Goal: Task Accomplishment & Management: Use online tool/utility

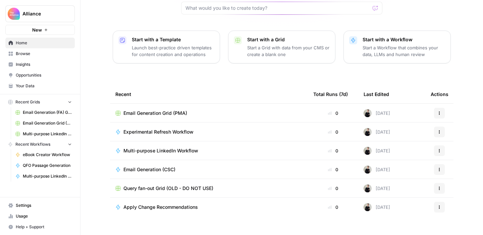
scroll to position [74, 0]
click at [32, 217] on span "Usage" at bounding box center [44, 216] width 56 height 6
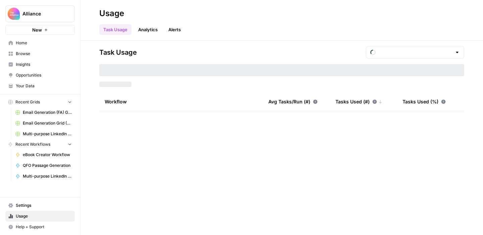
type input "September Tasks"
click at [35, 53] on span "Browse" at bounding box center [44, 54] width 56 height 6
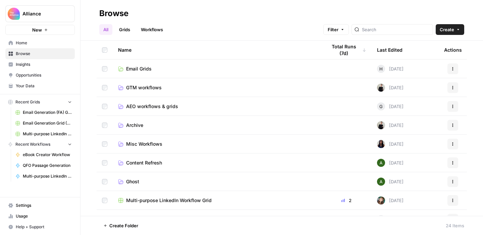
click at [448, 27] on span "Create" at bounding box center [447, 29] width 14 height 7
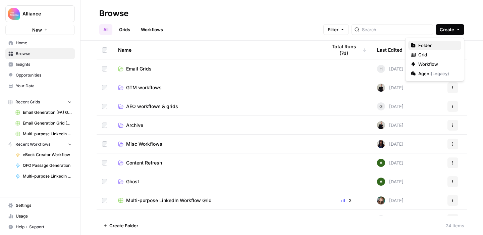
click at [432, 44] on span "Folder" at bounding box center [437, 45] width 38 height 7
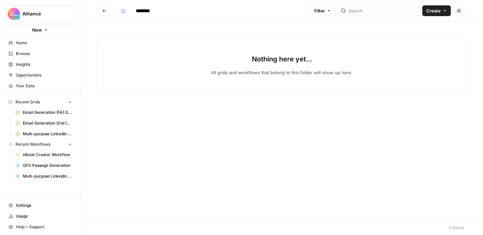
click at [148, 10] on input "********" at bounding box center [152, 10] width 38 height 11
drag, startPoint x: 153, startPoint y: 10, endPoint x: 124, endPoint y: 8, distance: 29.3
click at [124, 8] on div "********" at bounding box center [144, 10] width 52 height 11
type input "**********"
click at [192, 26] on div "Nothing here yet... All grids and workflows that belong to this folder will sho…" at bounding box center [281, 121] width 402 height 198
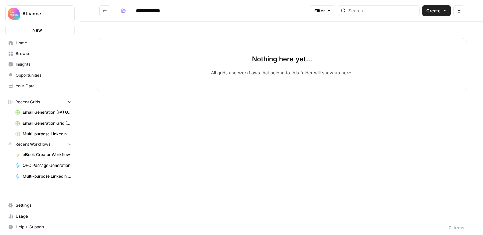
click at [107, 12] on button "Go back" at bounding box center [104, 10] width 11 height 11
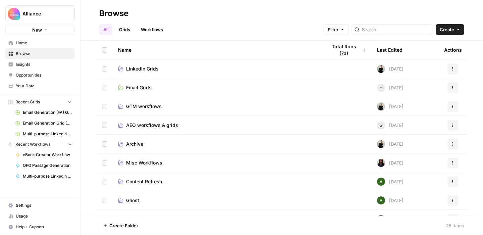
click at [141, 68] on span "LinkedIn Grids" at bounding box center [142, 68] width 33 height 7
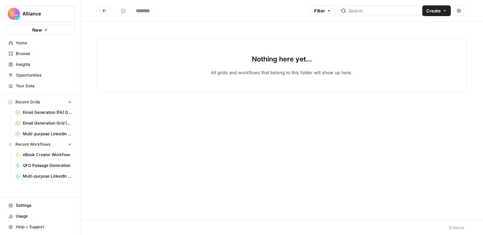
type input "**********"
click at [124, 10] on icon "button" at bounding box center [123, 10] width 5 height 5
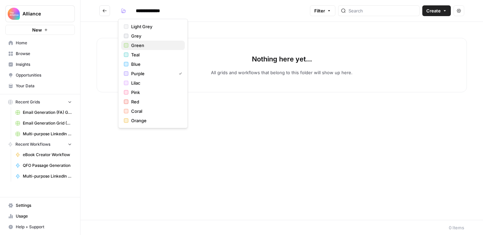
click at [139, 45] on span "Green" at bounding box center [155, 45] width 48 height 7
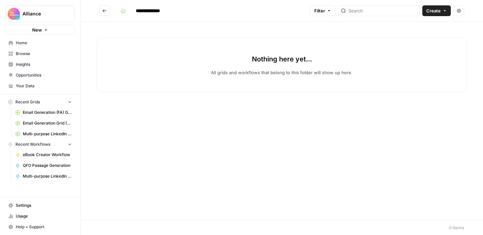
click at [103, 12] on icon "Go back" at bounding box center [104, 10] width 5 height 5
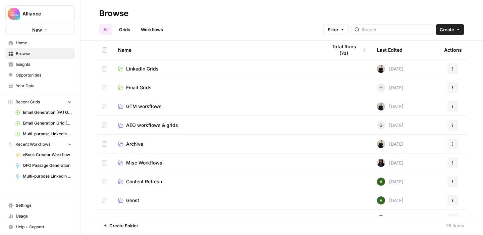
click at [155, 106] on span "GTM workflows" at bounding box center [144, 106] width 36 height 7
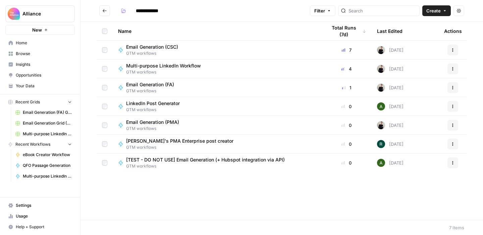
click at [107, 10] on button "Go back" at bounding box center [104, 10] width 11 height 11
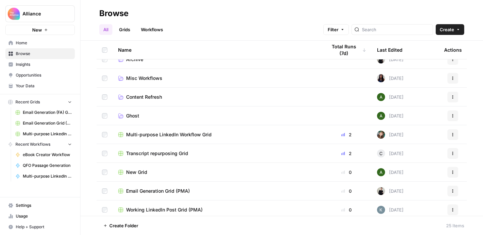
scroll to position [84, 0]
click at [101, 134] on td at bounding box center [105, 134] width 16 height 18
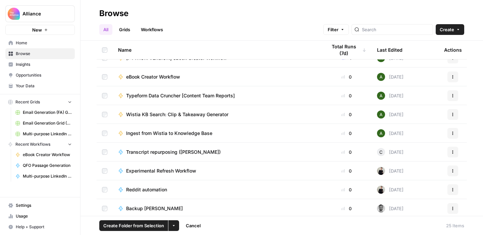
scroll to position [313, 0]
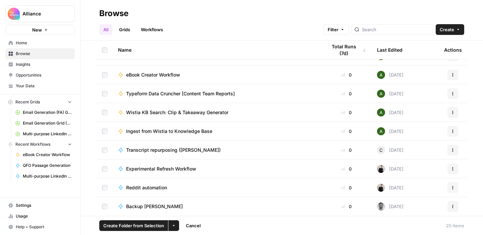
click at [174, 227] on icon "button" at bounding box center [174, 225] width 4 height 4
click at [187, 201] on span "Move to" at bounding box center [189, 200] width 17 height 7
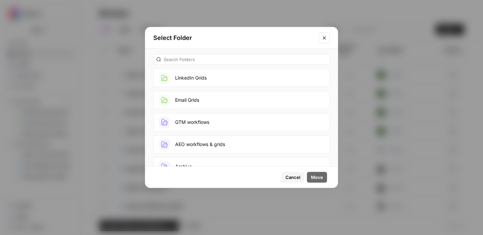
click at [219, 81] on button "LinkedIn Grids" at bounding box center [241, 78] width 176 height 18
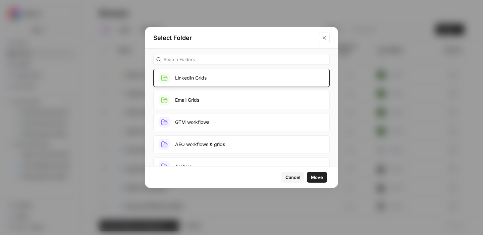
click at [317, 176] on span "Move" at bounding box center [317, 177] width 12 height 7
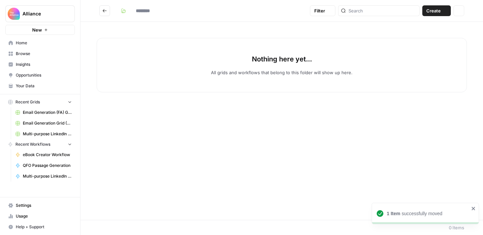
type input "**********"
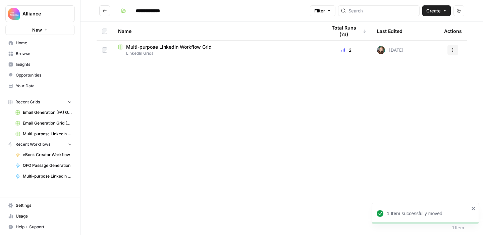
click at [104, 12] on icon "Go back" at bounding box center [105, 10] width 4 height 3
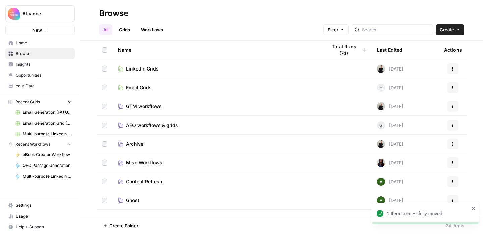
click at [153, 27] on link "Workflows" at bounding box center [152, 29] width 30 height 11
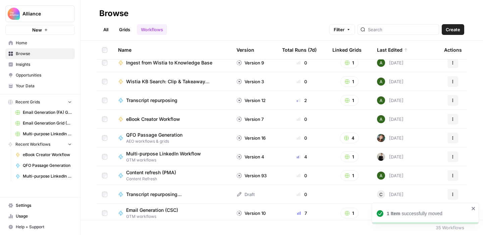
scroll to position [69, 0]
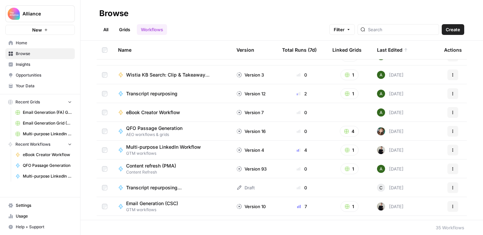
click at [191, 144] on span "Multi-purpose LinkedIn Workflow" at bounding box center [163, 147] width 75 height 7
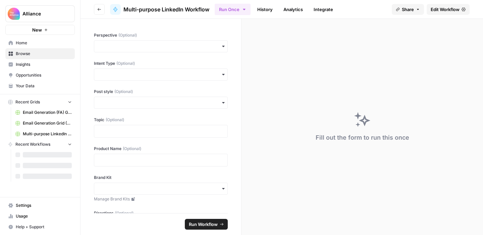
click at [444, 10] on span "Edit Workflow" at bounding box center [445, 9] width 29 height 7
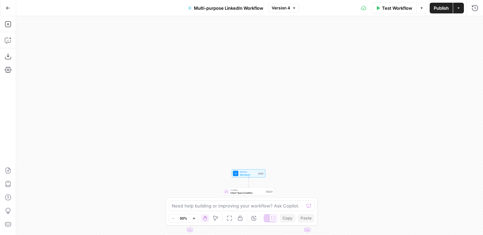
click at [460, 8] on icon "button" at bounding box center [458, 8] width 4 height 4
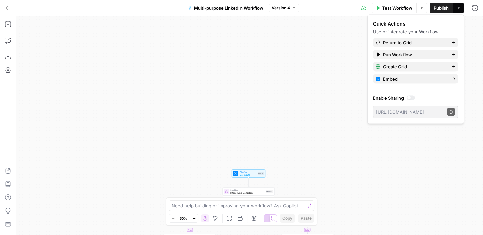
click at [329, 49] on div "true false true false true false true false true false Workflow Set Inputs Inpu…" at bounding box center [249, 125] width 467 height 219
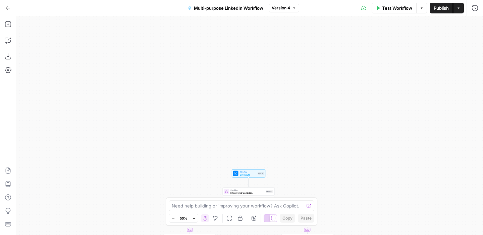
click at [439, 8] on span "Publish" at bounding box center [441, 8] width 15 height 7
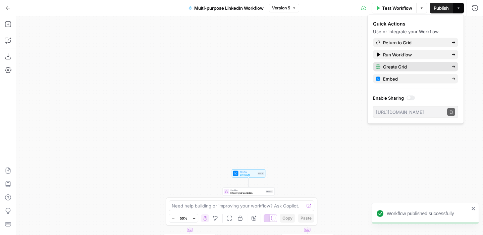
click at [415, 65] on span "Create Grid" at bounding box center [414, 66] width 63 height 7
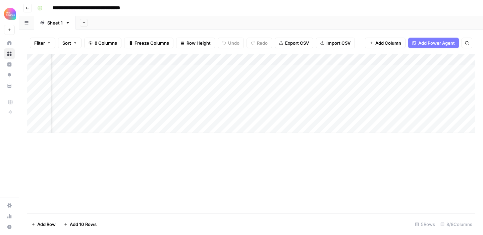
scroll to position [0, 282]
click at [425, 59] on div "Add Column" at bounding box center [251, 93] width 448 height 79
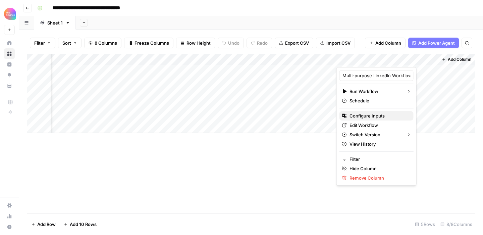
click at [373, 116] on span "Configure Inputs" at bounding box center [378, 115] width 59 height 7
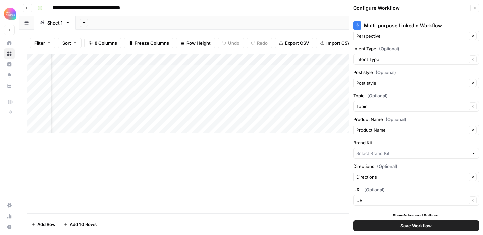
scroll to position [18, 0]
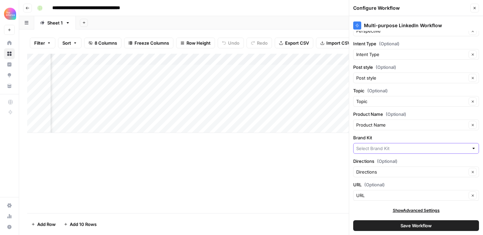
click at [397, 149] on input "Brand Kit" at bounding box center [412, 148] width 112 height 7
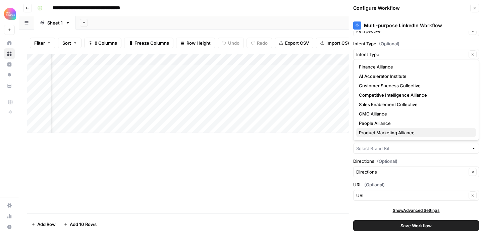
click at [400, 130] on span "Product Marketing Alliance" at bounding box center [415, 132] width 112 height 7
type input "Product Marketing Alliance"
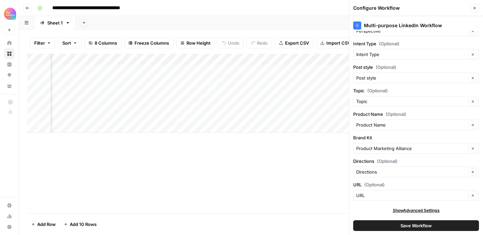
click at [407, 226] on span "Save Workflow" at bounding box center [415, 225] width 31 height 7
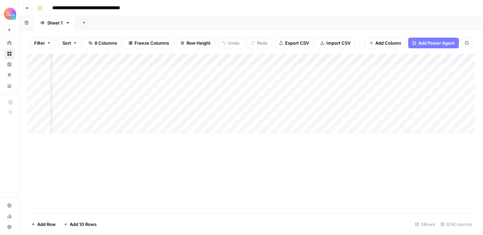
scroll to position [0, 0]
click at [100, 9] on input "**********" at bounding box center [98, 8] width 99 height 11
drag, startPoint x: 145, startPoint y: 8, endPoint x: 39, endPoint y: 0, distance: 106.3
click at [39, 0] on header "**********" at bounding box center [251, 8] width 464 height 16
type input "**********"
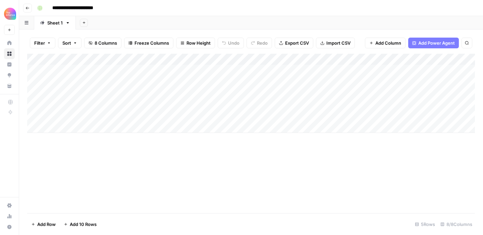
click at [143, 10] on div "**********" at bounding box center [256, 8] width 442 height 11
click at [85, 69] on div "Add Column" at bounding box center [251, 93] width 448 height 79
click at [82, 108] on button "Third-person" at bounding box center [77, 108] width 33 height 8
click at [149, 66] on div "Add Column" at bounding box center [251, 93] width 448 height 79
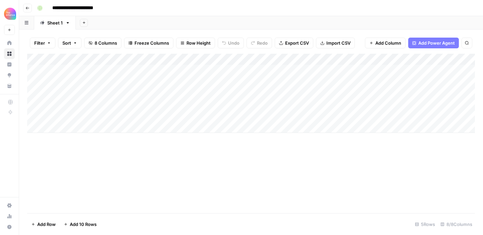
click at [140, 70] on div "Add Column" at bounding box center [251, 93] width 448 height 79
click at [144, 108] on div "Value" at bounding box center [148, 109] width 67 height 12
click at [145, 109] on div "Value" at bounding box center [148, 109] width 67 height 12
click at [133, 111] on button "Value" at bounding box center [129, 108] width 17 height 8
click at [208, 68] on div "Add Column" at bounding box center [251, 93] width 448 height 79
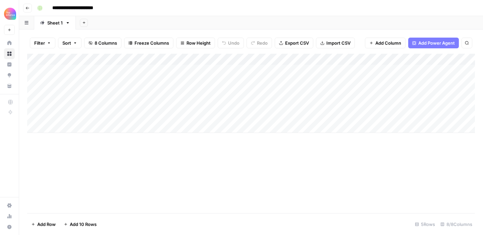
click at [198, 69] on div "Add Column" at bounding box center [251, 93] width 448 height 79
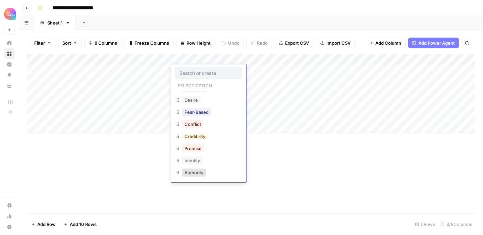
scroll to position [95, 0]
click at [202, 136] on button "Credibility" at bounding box center [195, 134] width 26 height 8
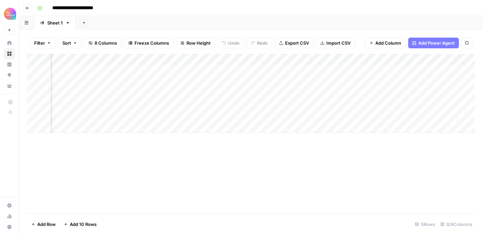
scroll to position [0, 221]
click at [328, 67] on div "Add Column" at bounding box center [251, 93] width 448 height 79
click at [331, 68] on div "Add Column" at bounding box center [251, 93] width 448 height 79
type textarea "**********"
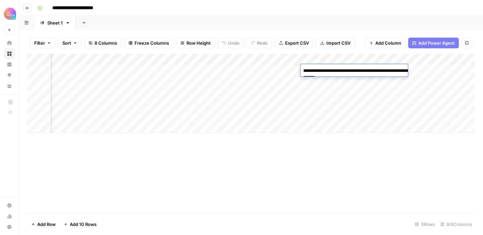
click at [333, 159] on div "Add Column" at bounding box center [251, 133] width 448 height 159
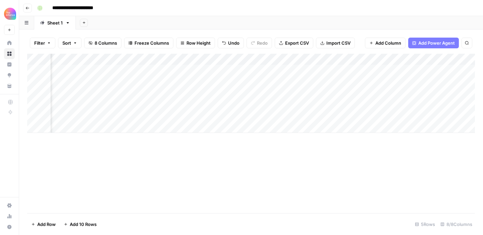
scroll to position [0, 282]
click at [386, 70] on div "Add Column" at bounding box center [251, 93] width 448 height 79
click at [418, 72] on div "Add Column" at bounding box center [251, 93] width 448 height 79
click at [426, 69] on div "Add Column" at bounding box center [251, 93] width 448 height 79
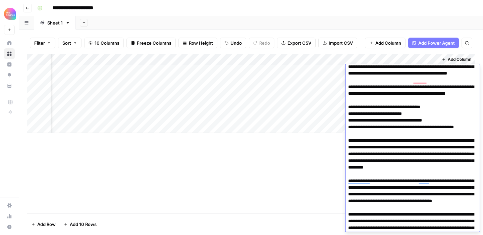
scroll to position [116, 0]
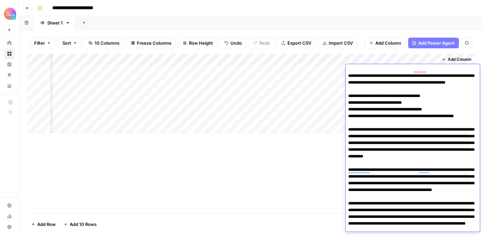
click at [310, 171] on div "Add Column" at bounding box center [251, 133] width 448 height 159
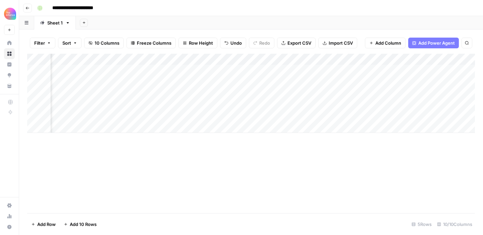
scroll to position [0, 0]
click at [31, 4] on button "Go back" at bounding box center [27, 8] width 9 height 9
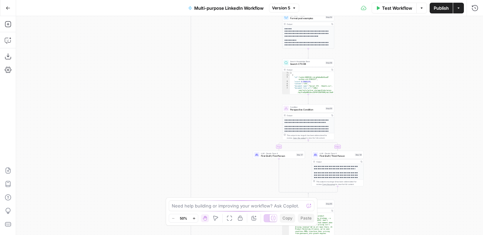
click at [8, 6] on icon "button" at bounding box center [8, 8] width 5 height 5
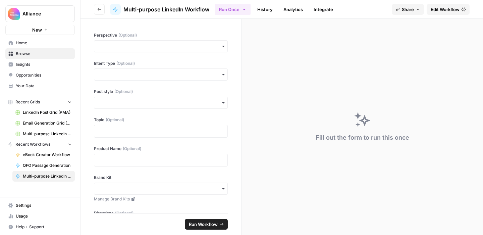
click at [101, 8] on button "Go back" at bounding box center [99, 9] width 11 height 11
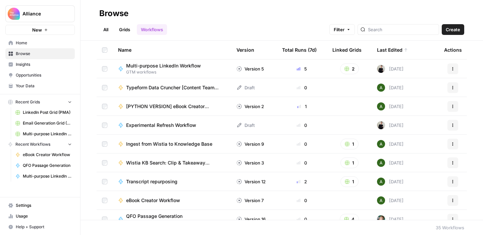
click at [124, 26] on link "Grids" at bounding box center [124, 29] width 19 height 11
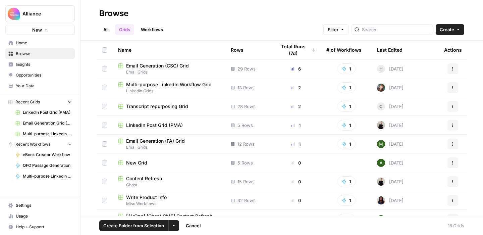
click at [172, 225] on icon "button" at bounding box center [174, 225] width 4 height 4
click at [187, 198] on span "Move to" at bounding box center [189, 200] width 17 height 7
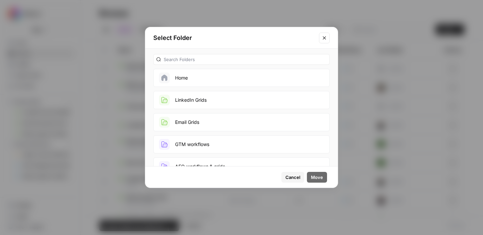
click at [212, 101] on button "LinkedIn Grids" at bounding box center [241, 100] width 176 height 18
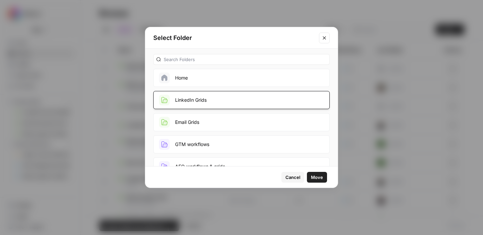
click at [318, 177] on span "Move" at bounding box center [317, 177] width 12 height 7
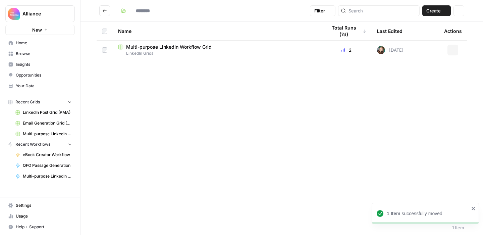
type input "**********"
click at [102, 11] on button "Go back" at bounding box center [104, 10] width 11 height 11
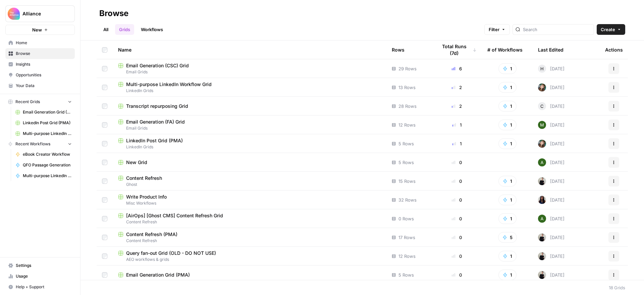
click at [105, 29] on link "All" at bounding box center [105, 29] width 13 height 11
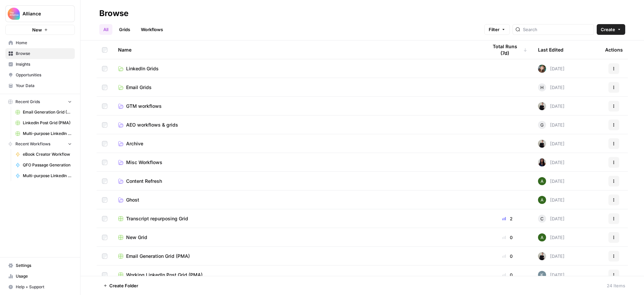
click at [144, 67] on span "LinkedIn Grids" at bounding box center [142, 68] width 33 height 7
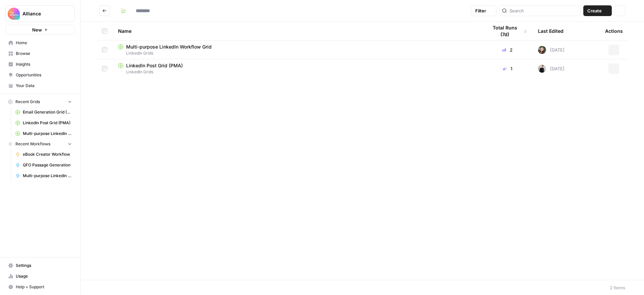
type input "**********"
click at [227, 47] on div "Multi-purpose LinkedIn Workflow Grid" at bounding box center [297, 47] width 359 height 7
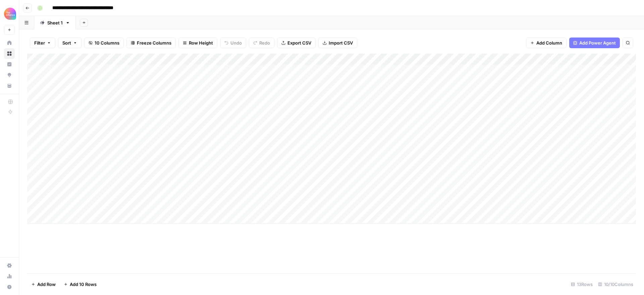
click at [29, 8] on span "Go back" at bounding box center [29, 8] width 0 height 0
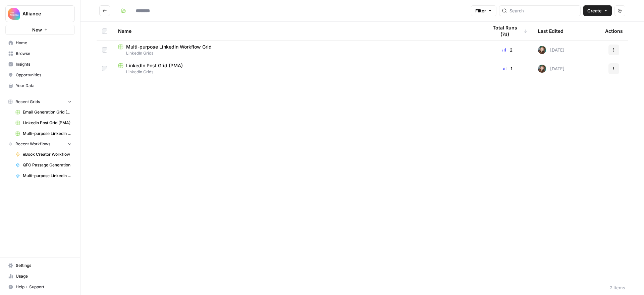
type input "**********"
click at [380, 68] on div "LinkedIn Post Grid (PMA)" at bounding box center [297, 65] width 359 height 7
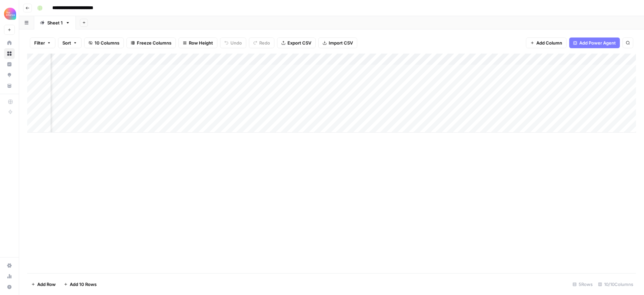
scroll to position [0, 78]
click at [483, 70] on div "Add Column" at bounding box center [331, 93] width 609 height 79
drag, startPoint x: 505, startPoint y: 77, endPoint x: 443, endPoint y: 67, distance: 63.5
click at [443, 67] on textarea "**********" at bounding box center [510, 74] width 134 height 16
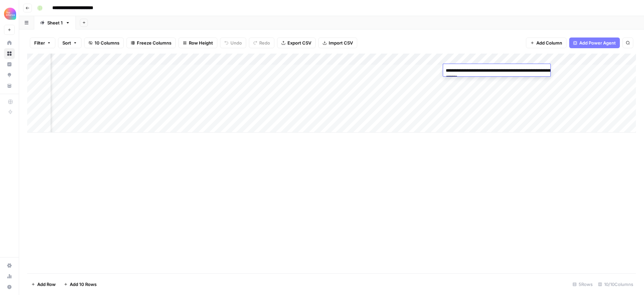
click at [453, 43] on div "Filter Sort 10 Columns Freeze Columns Row Height Undo Redo Export CSV Import CS…" at bounding box center [331, 42] width 609 height 21
click at [262, 69] on div "Add Column" at bounding box center [331, 93] width 609 height 79
click at [273, 71] on div "Add Column" at bounding box center [331, 93] width 609 height 79
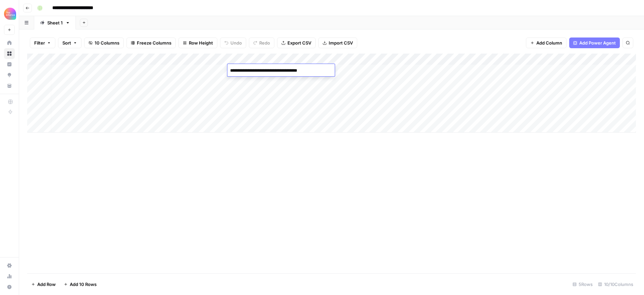
drag, startPoint x: 321, startPoint y: 69, endPoint x: 234, endPoint y: 67, distance: 87.2
click at [234, 67] on textarea "**********" at bounding box center [280, 70] width 107 height 9
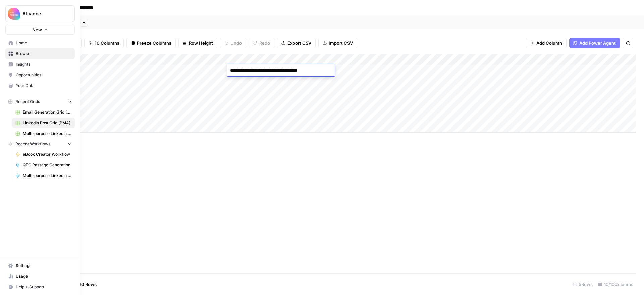
click at [29, 42] on span "Home" at bounding box center [44, 43] width 56 height 6
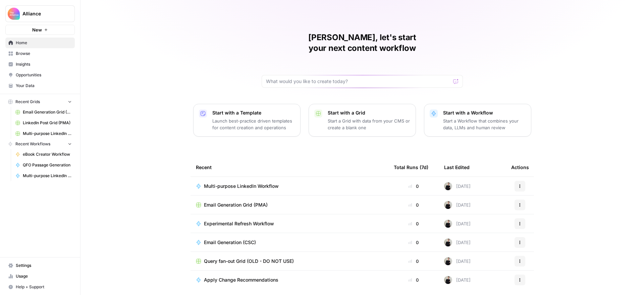
click at [161, 131] on div "James, let's start your next content workflow Start with a Template Launch best…" at bounding box center [361, 159] width 563 height 319
click at [30, 86] on span "Your Data" at bounding box center [44, 86] width 56 height 6
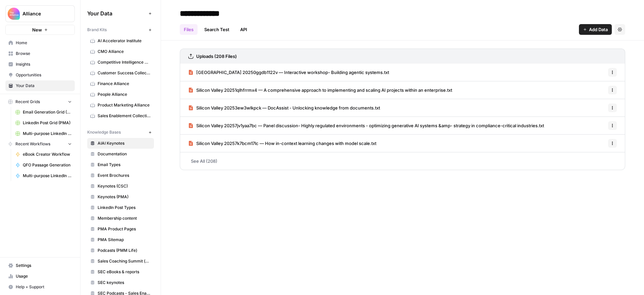
click at [151, 132] on icon "button" at bounding box center [150, 133] width 4 height 4
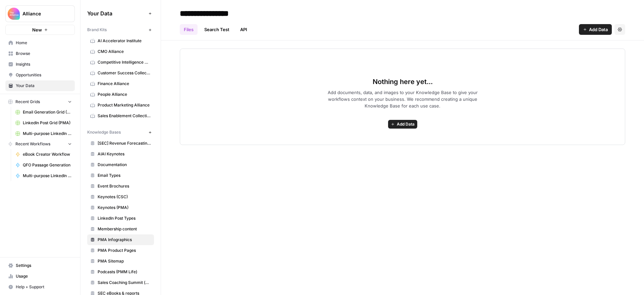
type input "**********"
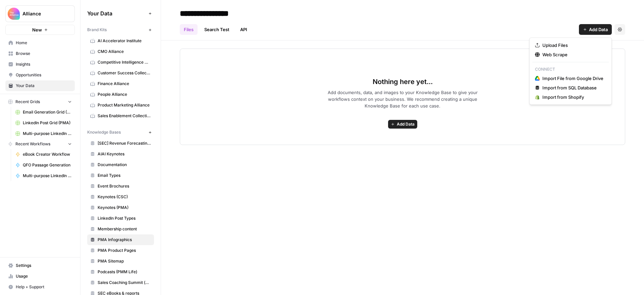
click at [483, 29] on span "Add Data" at bounding box center [598, 29] width 19 height 7
click at [483, 46] on span "Upload Files" at bounding box center [572, 45] width 61 height 7
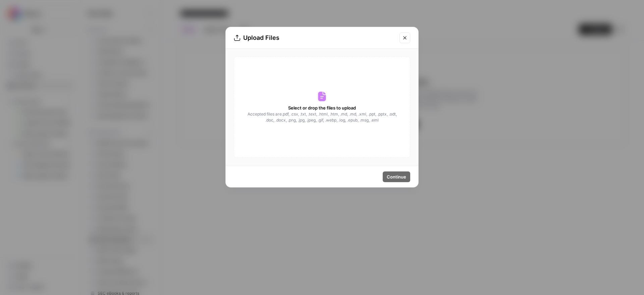
click at [322, 114] on span "Accepted files are .pdf, .csv, .txt, .text, .html, .htm, .md, .md, .xml, .ppt, …" at bounding box center [322, 117] width 150 height 12
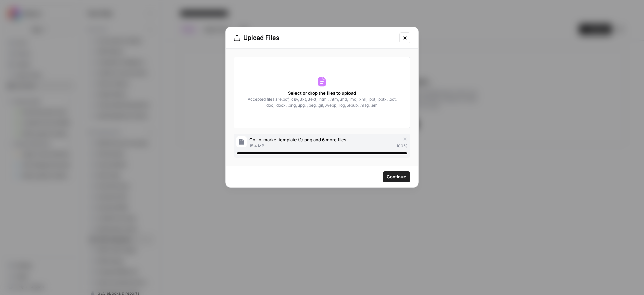
click at [399, 178] on span "Continue" at bounding box center [396, 177] width 19 height 7
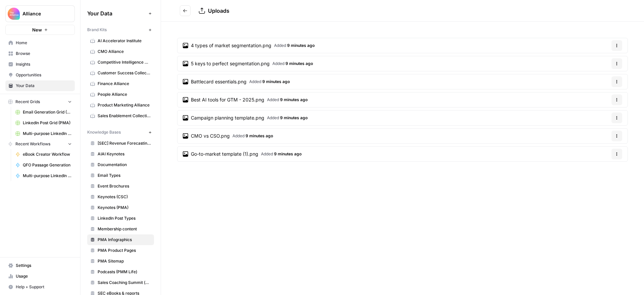
click at [24, 41] on span "Home" at bounding box center [44, 43] width 56 height 6
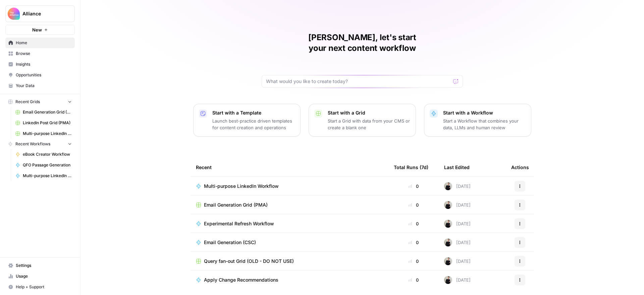
click at [458, 118] on p "Start a Workflow that combines your data, LLMs and human review" at bounding box center [484, 124] width 82 height 13
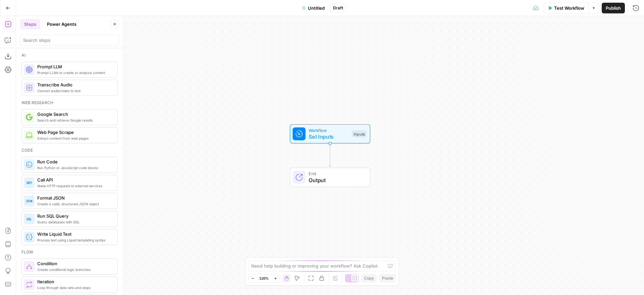
click at [342, 133] on span "Set Inputs" at bounding box center [329, 137] width 40 height 8
click at [483, 45] on span "Add Field" at bounding box center [501, 45] width 19 height 7
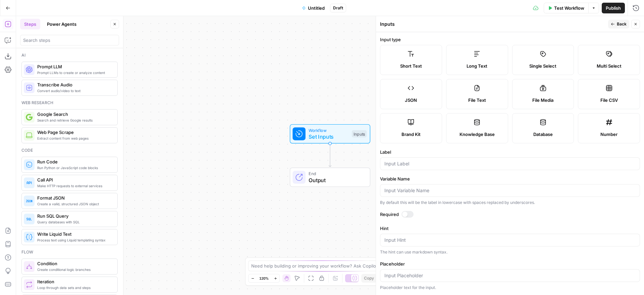
click at [412, 60] on label "Short Text" at bounding box center [411, 60] width 62 height 30
click at [430, 165] on input "Label" at bounding box center [509, 164] width 251 height 7
type input "Page URL"
click at [477, 149] on label "Label" at bounding box center [510, 152] width 260 height 7
click at [477, 161] on input "Page URL" at bounding box center [509, 164] width 251 height 7
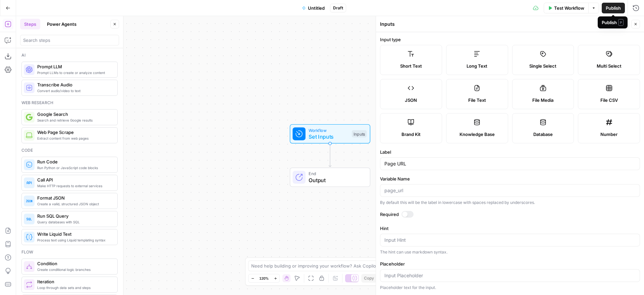
click at [483, 24] on div "Publish P" at bounding box center [613, 22] width 22 height 7
click at [483, 23] on div "Inputs" at bounding box center [493, 24] width 226 height 7
click at [483, 25] on span "Back" at bounding box center [622, 24] width 10 height 6
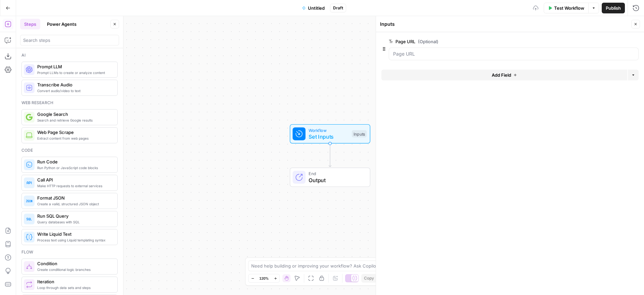
click at [483, 75] on span "Add Field" at bounding box center [501, 75] width 19 height 7
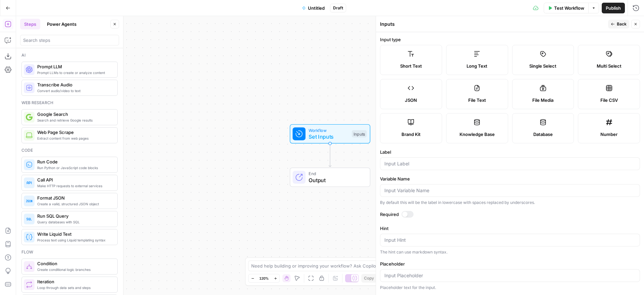
click at [469, 129] on label "Knowledge Base" at bounding box center [477, 128] width 62 height 30
click at [454, 164] on input "Label" at bounding box center [509, 164] width 251 height 7
type input "Image Knowledge Base"
click at [483, 150] on label "Label" at bounding box center [510, 152] width 260 height 7
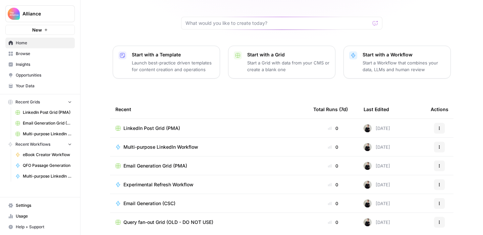
scroll to position [74, 0]
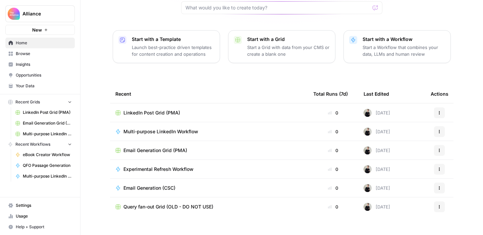
click at [43, 134] on span "Multi-purpose LinkedIn Workflow Grid" at bounding box center [47, 134] width 49 height 6
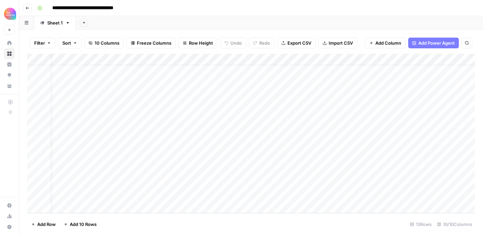
scroll to position [11, 15]
click at [258, 196] on div "Add Column" at bounding box center [251, 133] width 448 height 159
click at [260, 221] on footer "Add Row Add 10 Rows 13 Rows 10/10 Columns" at bounding box center [251, 224] width 448 height 22
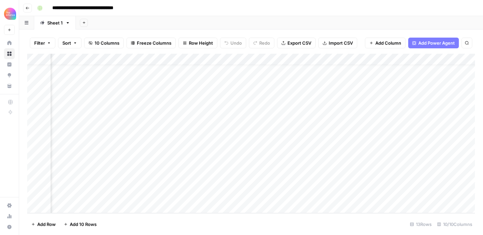
click at [283, 200] on div "Add Column" at bounding box center [251, 133] width 448 height 159
click at [283, 199] on div "Add Column" at bounding box center [251, 133] width 448 height 159
click at [283, 199] on textarea "**********" at bounding box center [297, 196] width 107 height 9
click at [291, 214] on footer "Add Row Add 10 Rows 13 Rows 10/10 Columns" at bounding box center [251, 224] width 448 height 22
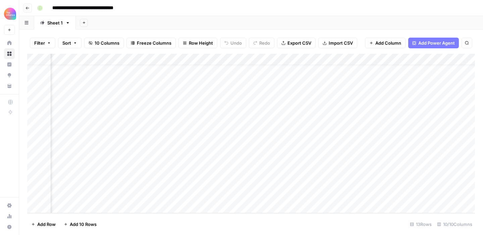
click at [315, 195] on div "Add Column" at bounding box center [251, 133] width 448 height 159
drag, startPoint x: 343, startPoint y: 204, endPoint x: 281, endPoint y: 197, distance: 62.1
click at [281, 197] on textarea "**********" at bounding box center [347, 200] width 134 height 16
click at [244, 220] on footer "Add Row Add 10 Rows 13 Rows 10/10 Columns" at bounding box center [251, 224] width 448 height 22
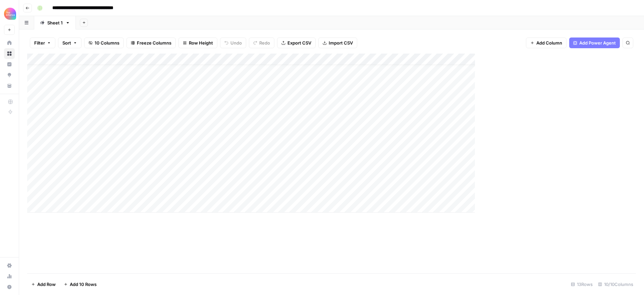
scroll to position [0, 0]
click at [26, 6] on icon "button" at bounding box center [27, 8] width 4 height 4
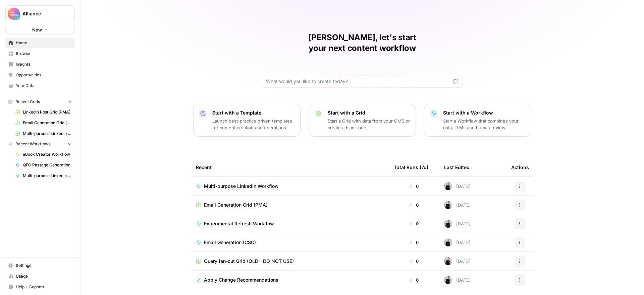
click at [259, 183] on span "Multi-purpose LinkedIn Workflow" at bounding box center [241, 186] width 75 height 7
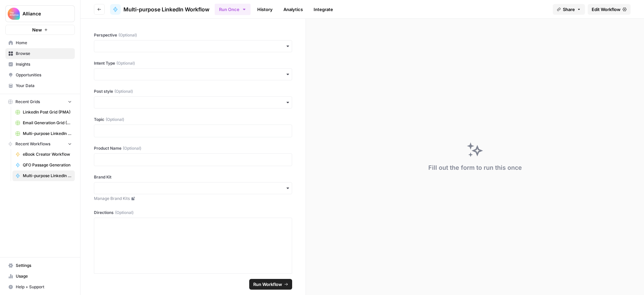
click at [483, 8] on span "Edit Workflow" at bounding box center [606, 9] width 29 height 7
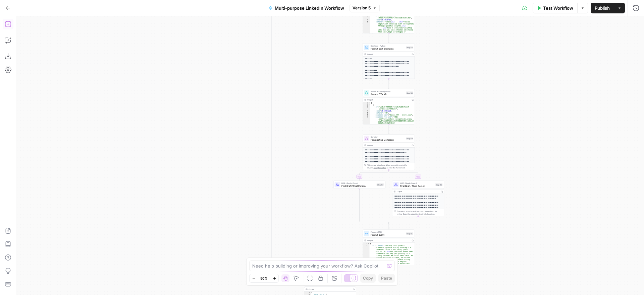
click at [8, 24] on icon "button" at bounding box center [8, 24] width 7 height 7
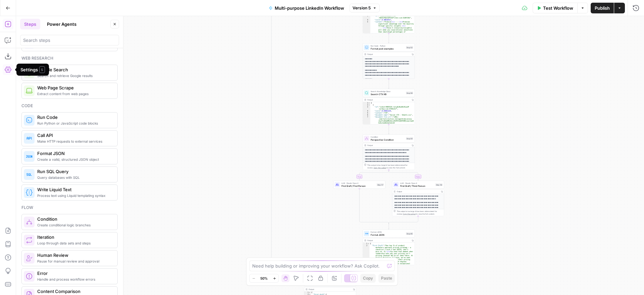
scroll to position [91, 0]
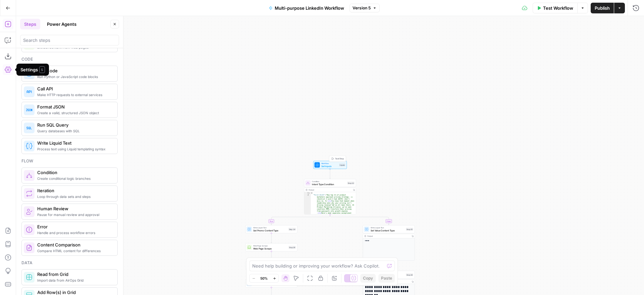
click at [334, 160] on button "Test Step" at bounding box center [337, 159] width 15 height 4
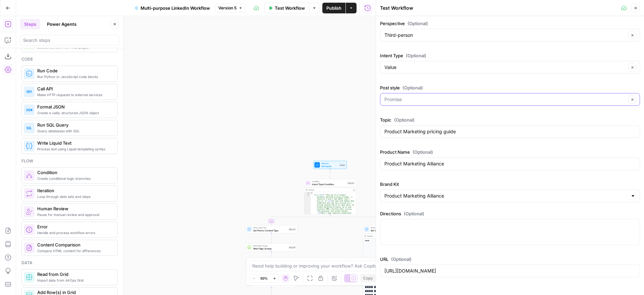
click at [477, 99] on input "Post style (Optional)" at bounding box center [505, 99] width 242 height 7
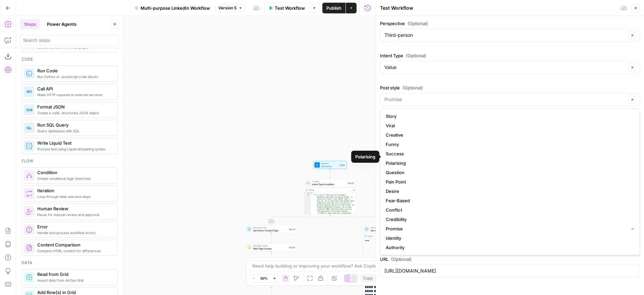
scroll to position [9, 0]
click at [444, 208] on span "Credibility" at bounding box center [509, 211] width 246 height 7
type input "Credibility"
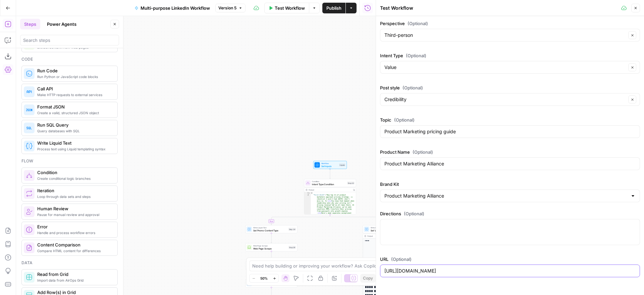
drag, startPoint x: 621, startPoint y: 270, endPoint x: 353, endPoint y: 259, distance: 268.2
click at [350, 234] on body "Alliance New Home Browse Insights Opportunities Your Data Recent Grids LinkedIn…" at bounding box center [322, 147] width 644 height 295
paste input "why-podcasting-belongs-in-your-gtm-stack"
type input "https://www.productmarketingalliance.com/why-podcasting-belongs-in-your-gtm-sta…"
drag, startPoint x: 460, startPoint y: 164, endPoint x: 354, endPoint y: 158, distance: 105.5
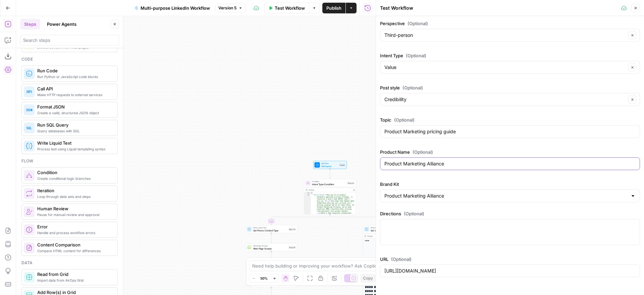
click at [354, 158] on body "Alliance New Home Browse Insights Opportunities Your Data Recent Grids LinkedIn…" at bounding box center [322, 147] width 644 height 295
drag, startPoint x: 471, startPoint y: 131, endPoint x: 365, endPoint y: 127, distance: 106.0
click at [365, 127] on body "Alliance New Home Browse Insights Opportunities Your Data Recent Grids LinkedIn…" at bounding box center [322, 147] width 644 height 295
click at [483, 178] on div "Perspective (Optional) Third-person Clear Intent Type (Optional) Value Clear Po…" at bounding box center [510, 150] width 260 height 260
click at [483, 9] on icon "button" at bounding box center [635, 8] width 4 height 4
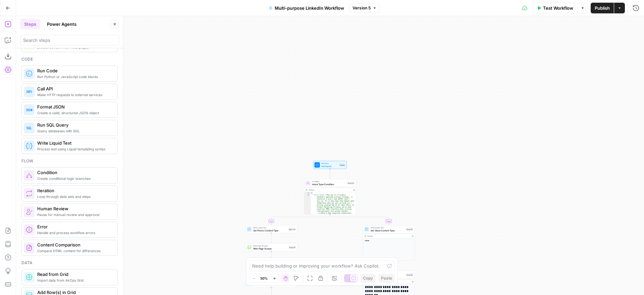
click at [483, 11] on span "Test Workflow" at bounding box center [558, 8] width 30 height 7
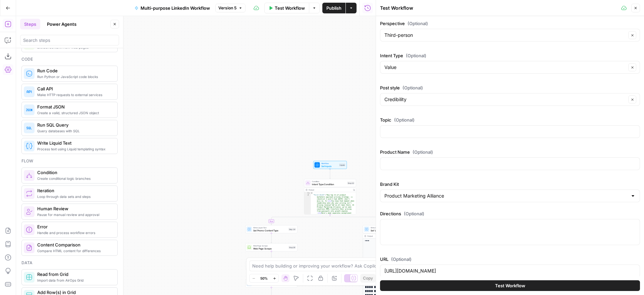
click at [483, 234] on span "Test Workflow" at bounding box center [510, 286] width 30 height 7
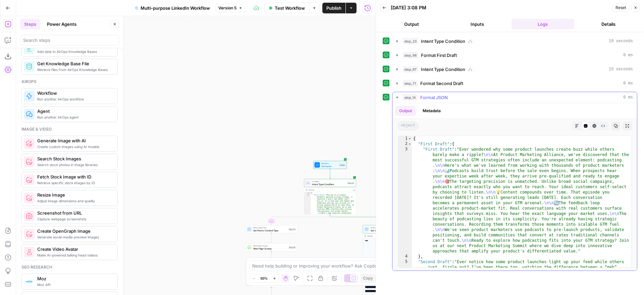
click at [483, 97] on div "step_14 Format JSON 0 ms" at bounding box center [517, 97] width 230 height 7
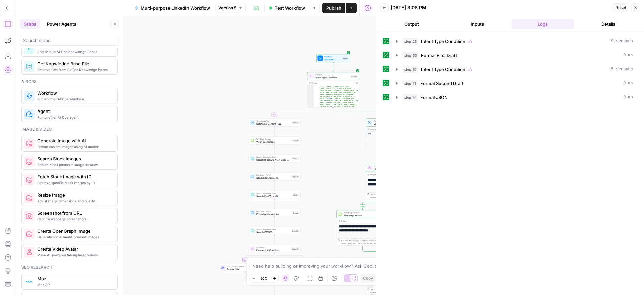
scroll to position [87, 0]
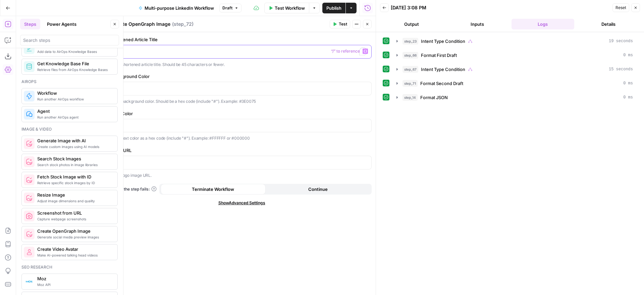
click at [229, 52] on p "To enrich screen reader interactions, please activate Accessibility in Grammarl…" at bounding box center [241, 51] width 251 height 7
click at [365, 50] on icon "button" at bounding box center [365, 51] width 3 height 3
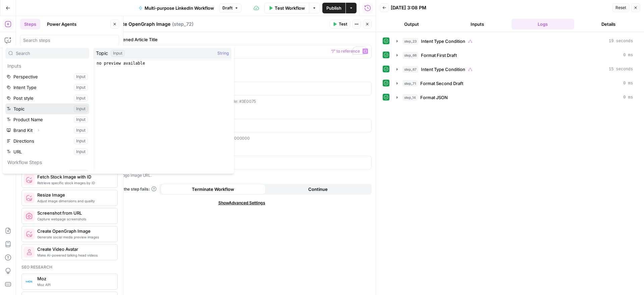
click at [31, 108] on button "Select variable Topic" at bounding box center [47, 109] width 84 height 11
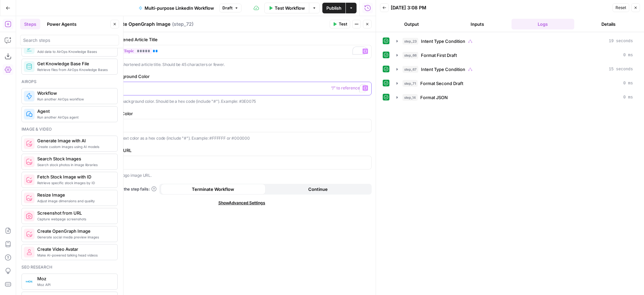
click at [214, 91] on p "To enrich screen reader interactions, please activate Accessibility in Grammarl…" at bounding box center [241, 88] width 251 height 7
click at [365, 87] on icon "button" at bounding box center [365, 88] width 3 height 3
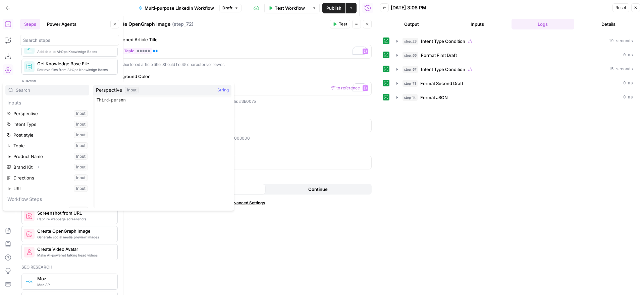
click at [315, 70] on div "Shortened Article Title ** ***** ** Variables Menu Input shortened article titl…" at bounding box center [242, 163] width 268 height 263
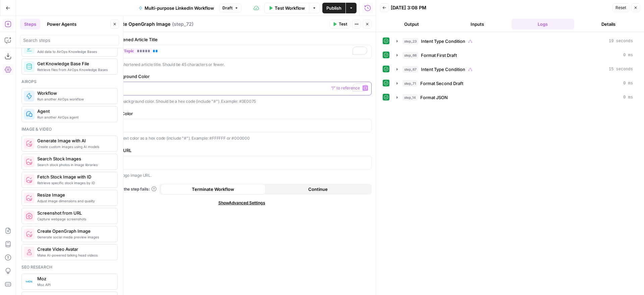
click at [269, 88] on p "To enrich screen reader interactions, please activate Accessibility in Grammarl…" at bounding box center [241, 88] width 251 height 7
click at [202, 122] on p at bounding box center [241, 125] width 251 height 7
click at [237, 111] on label "Text Color" at bounding box center [242, 113] width 260 height 7
click at [187, 166] on div at bounding box center [241, 162] width 259 height 13
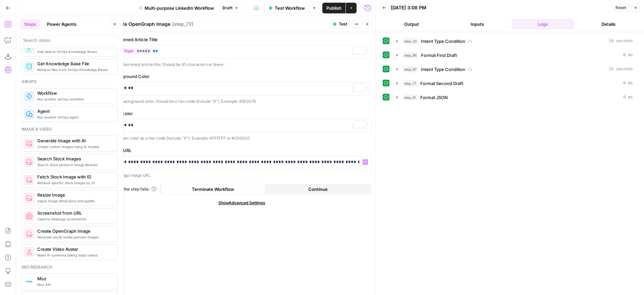
click at [328, 234] on div "**********" at bounding box center [242, 163] width 268 height 263
click at [367, 24] on icon "button" at bounding box center [367, 24] width 2 height 2
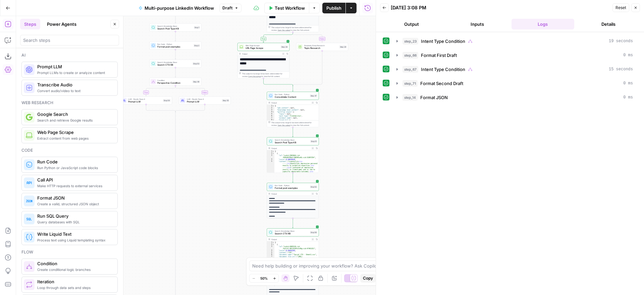
scroll to position [375, 0]
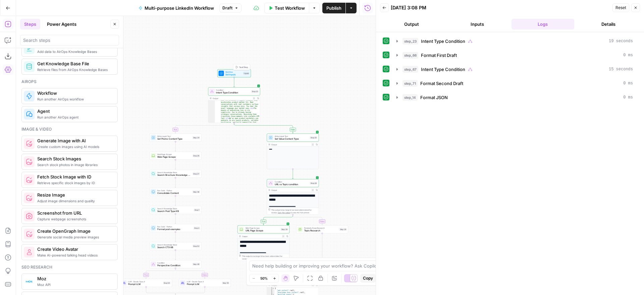
click at [240, 66] on span "Test Step" at bounding box center [243, 67] width 9 height 3
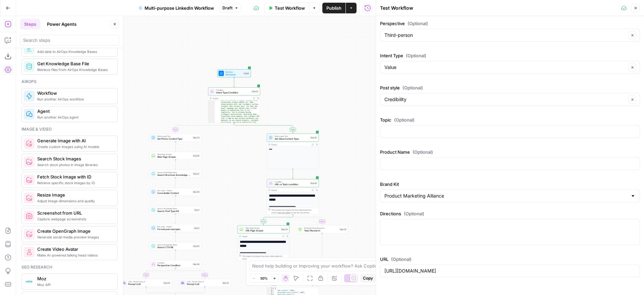
click at [404, 127] on div at bounding box center [510, 131] width 260 height 13
paste input "Why podcasting belongs in your GTM stack"
type input "Why podcasting belongs in your GTM stack"
click at [339, 118] on div "true false true false true false true false true false Workflow Set Inputs Inpu…" at bounding box center [195, 155] width 359 height 279
click at [291, 7] on span "Test Workflow" at bounding box center [290, 8] width 30 height 7
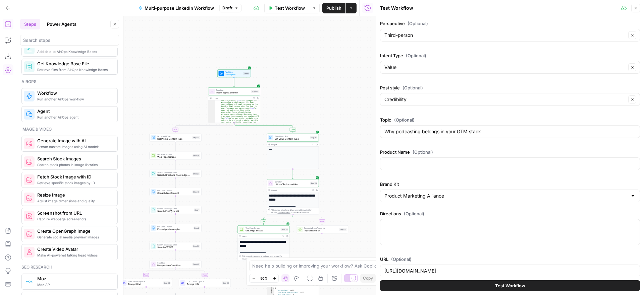
click at [488, 284] on button "Test Workflow" at bounding box center [510, 286] width 260 height 11
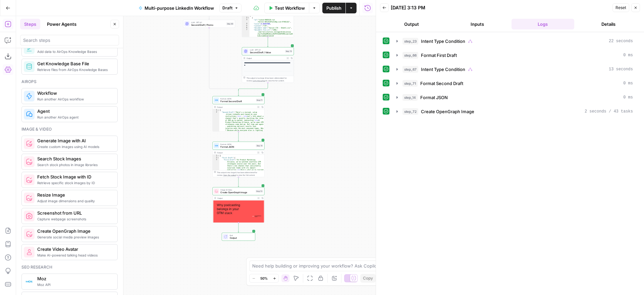
click at [259, 199] on button "Expand Output" at bounding box center [258, 199] width 4 height 4
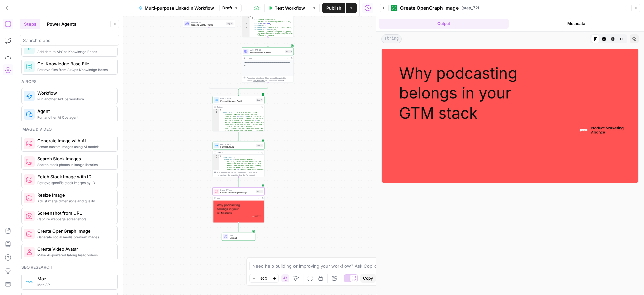
click at [634, 8] on icon "button" at bounding box center [635, 8] width 4 height 4
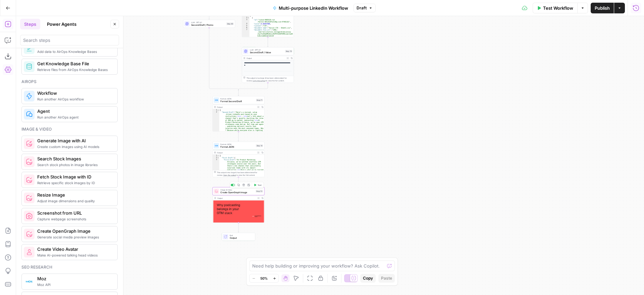
click at [247, 189] on span "Image & Video" at bounding box center [237, 190] width 34 height 3
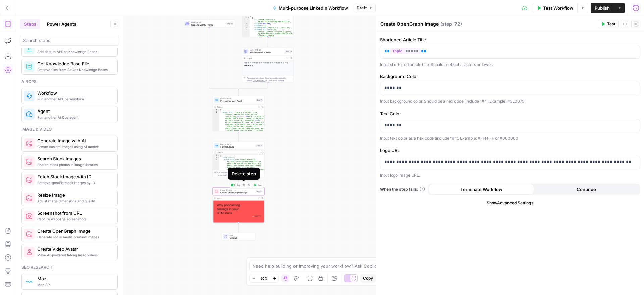
click at [244, 185] on icon "button" at bounding box center [243, 185] width 2 height 2
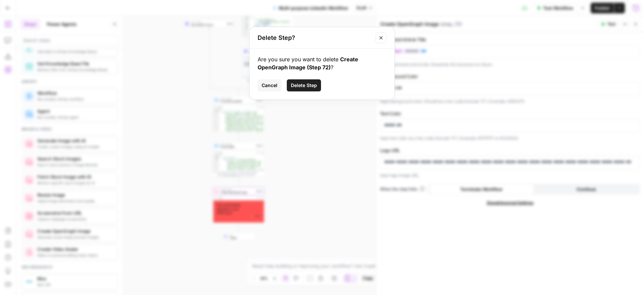
click at [312, 85] on span "Delete Step" at bounding box center [304, 85] width 26 height 7
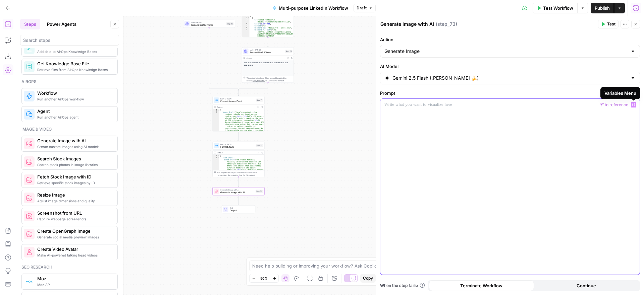
click at [633, 104] on icon "button" at bounding box center [633, 104] width 3 height 3
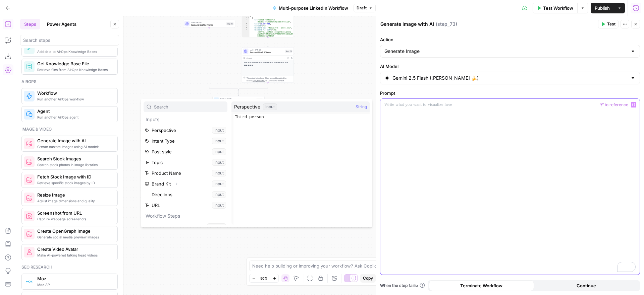
click at [480, 105] on p "To enrich screen reader interactions, please activate Accessibility in Grammarl…" at bounding box center [509, 105] width 251 height 7
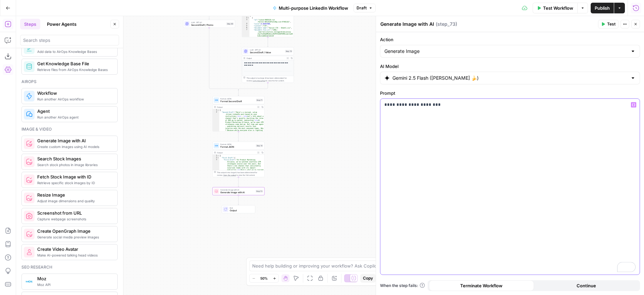
click at [633, 106] on icon "button" at bounding box center [633, 105] width 3 height 3
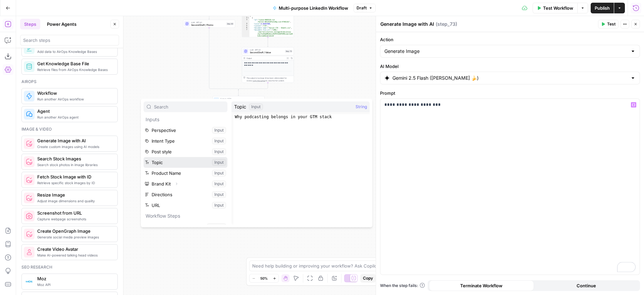
click at [171, 162] on button "Select variable Topic" at bounding box center [186, 162] width 84 height 11
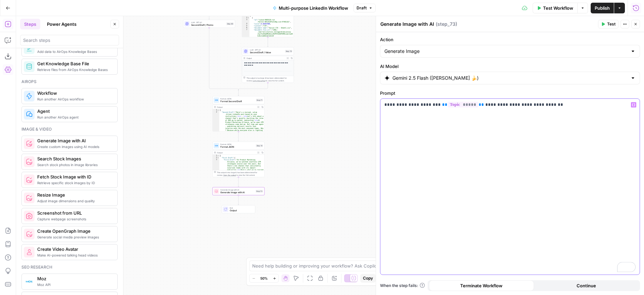
click at [633, 105] on icon "button" at bounding box center [633, 104] width 3 height 3
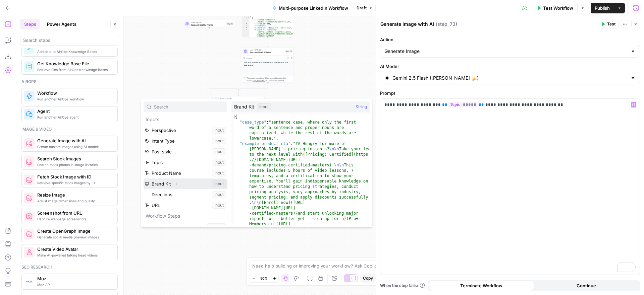
click at [176, 184] on icon "button" at bounding box center [176, 184] width 4 height 4
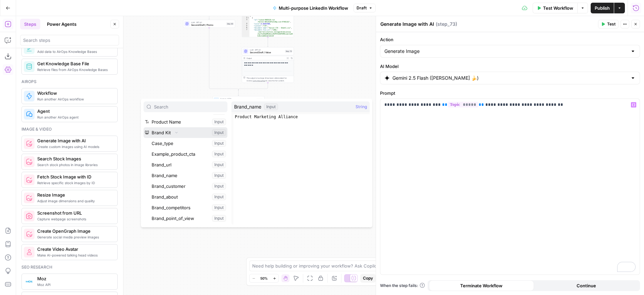
scroll to position [71, 0]
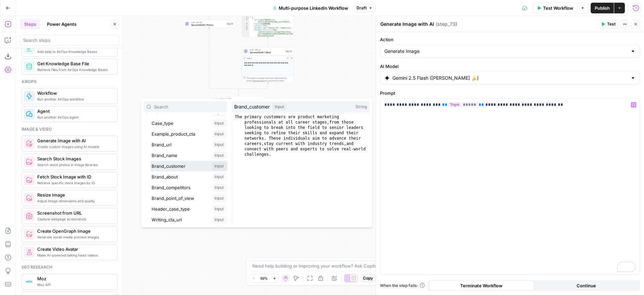
click at [180, 166] on button "Select variable Brand_customer" at bounding box center [188, 166] width 77 height 11
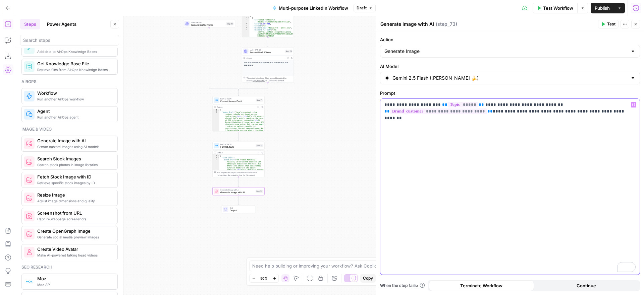
click at [633, 104] on icon "button" at bounding box center [633, 105] width 3 height 3
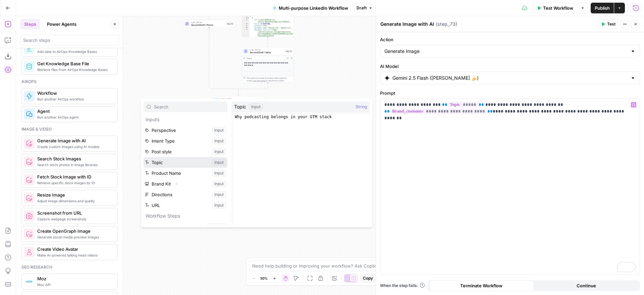
click at [174, 159] on button "Select variable Topic" at bounding box center [186, 162] width 84 height 11
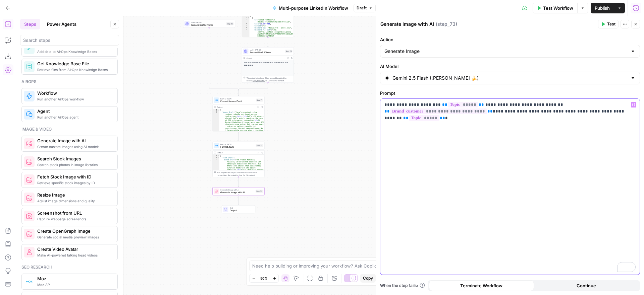
click at [634, 105] on icon "button" at bounding box center [633, 105] width 3 height 3
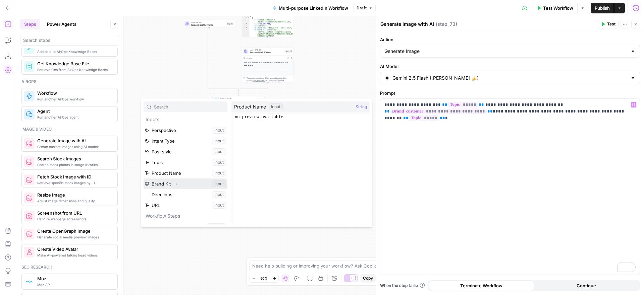
click at [177, 183] on icon "button" at bounding box center [176, 184] width 4 height 4
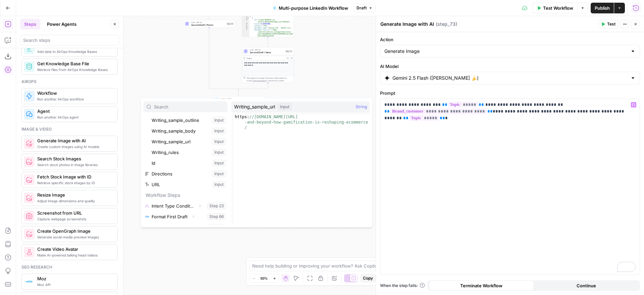
scroll to position [226, 0]
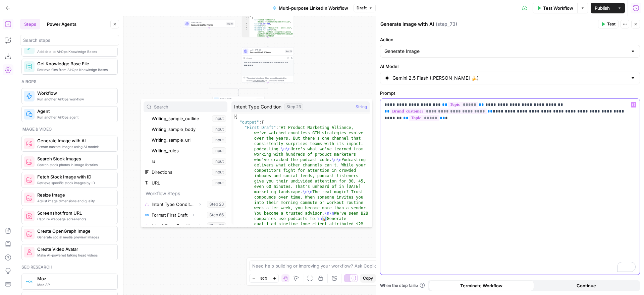
click at [489, 174] on div "**********" at bounding box center [509, 187] width 259 height 176
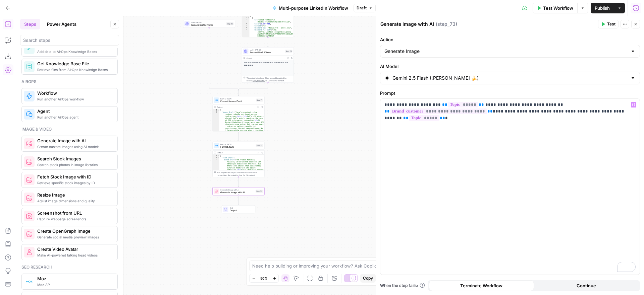
click at [608, 22] on span "Test" at bounding box center [611, 24] width 8 height 6
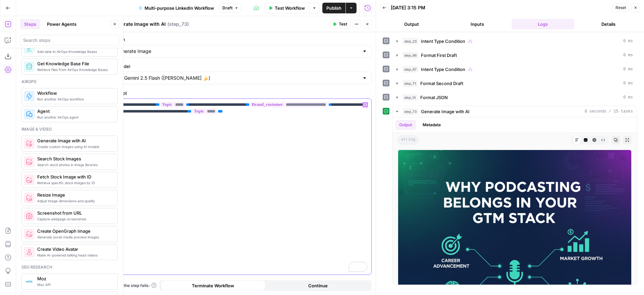
click at [270, 148] on div "**********" at bounding box center [241, 187] width 259 height 176
click at [222, 110] on p "**********" at bounding box center [241, 112] width 251 height 20
click at [301, 122] on p "**********" at bounding box center [241, 115] width 251 height 27
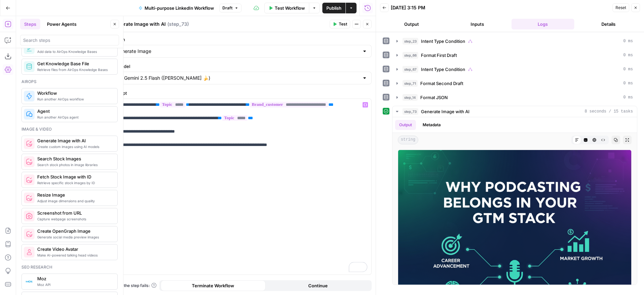
click at [340, 23] on span "Test" at bounding box center [343, 24] width 8 height 6
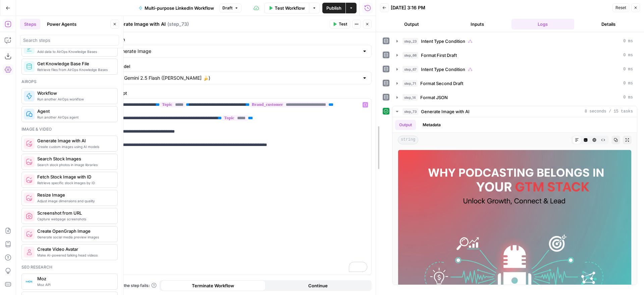
drag, startPoint x: 377, startPoint y: 151, endPoint x: 341, endPoint y: 148, distance: 36.0
click at [341, 148] on body "Alliance New Home Browse Insights Opportunities Your Data Recent Grids Email Ge…" at bounding box center [322, 147] width 644 height 295
click at [627, 139] on icon "button" at bounding box center [627, 140] width 4 height 4
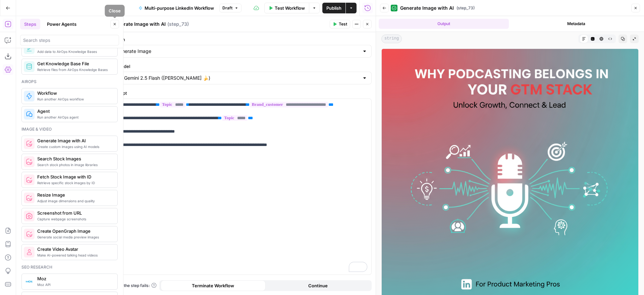
click at [114, 26] on icon "button" at bounding box center [115, 24] width 4 height 4
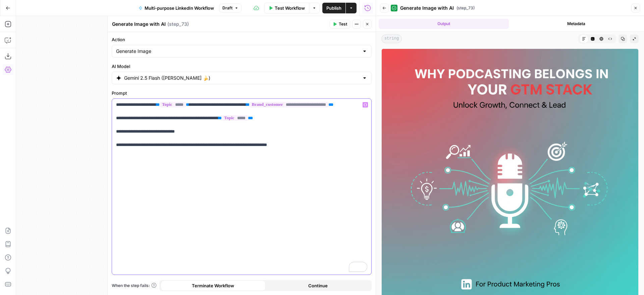
drag, startPoint x: 156, startPoint y: 105, endPoint x: 142, endPoint y: 105, distance: 13.8
click at [142, 105] on p "**********" at bounding box center [241, 129] width 251 height 54
drag, startPoint x: 307, startPoint y: 152, endPoint x: 105, endPoint y: 138, distance: 202.3
click at [107, 138] on div "**********" at bounding box center [241, 155] width 268 height 279
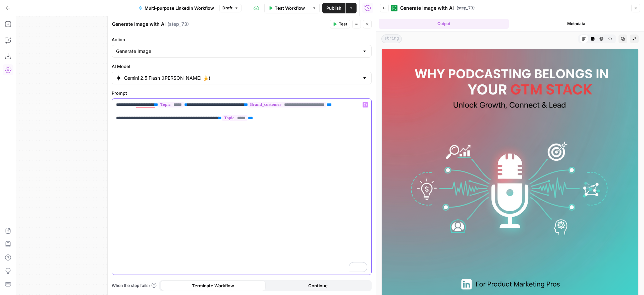
drag, startPoint x: 139, startPoint y: 126, endPoint x: 127, endPoint y: 126, distance: 12.1
click at [127, 126] on p "**********" at bounding box center [241, 122] width 251 height 40
click at [339, 24] on span "Test" at bounding box center [343, 24] width 8 height 6
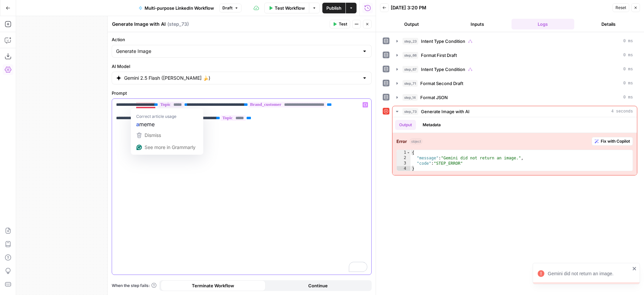
click at [141, 105] on p "**********" at bounding box center [241, 122] width 251 height 40
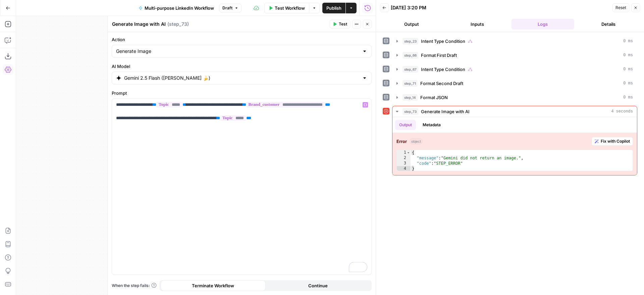
click at [339, 24] on span "Test" at bounding box center [343, 24] width 8 height 6
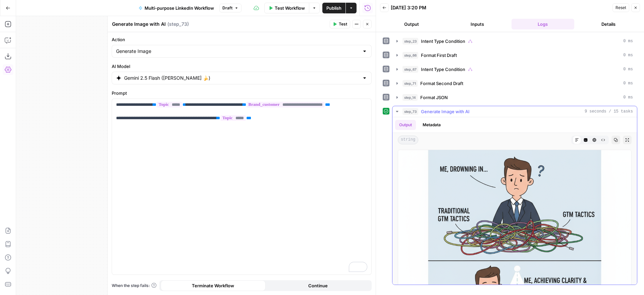
click at [626, 139] on icon "button" at bounding box center [626, 139] width 3 height 3
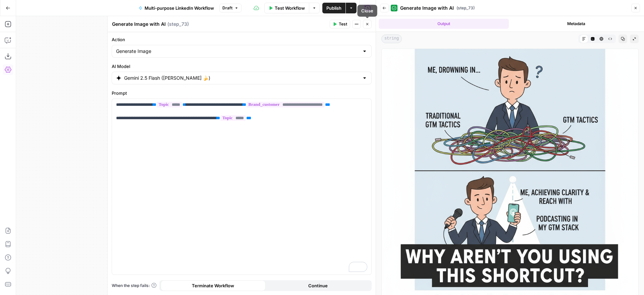
click at [369, 24] on icon "button" at bounding box center [367, 24] width 4 height 4
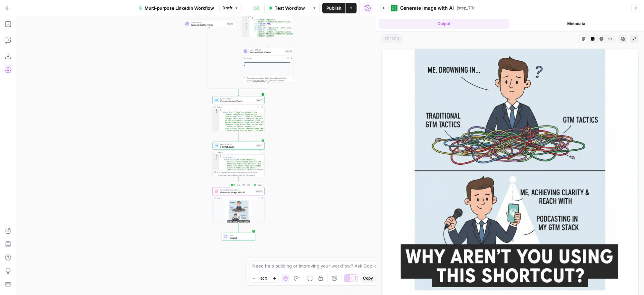
click at [244, 185] on icon "button" at bounding box center [243, 185] width 3 height 3
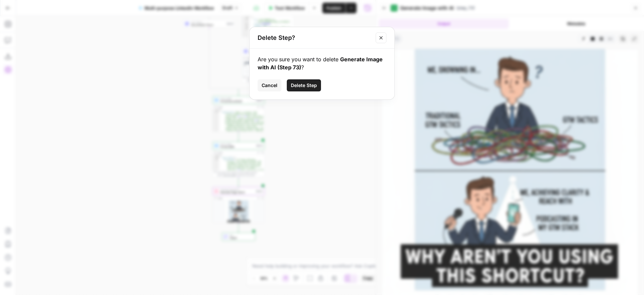
click at [306, 86] on span "Delete Step" at bounding box center [304, 85] width 26 height 7
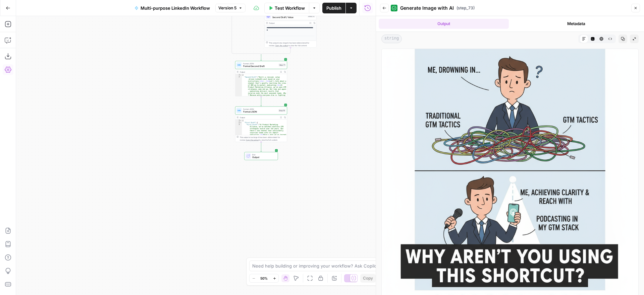
click at [634, 8] on icon "button" at bounding box center [635, 8] width 4 height 4
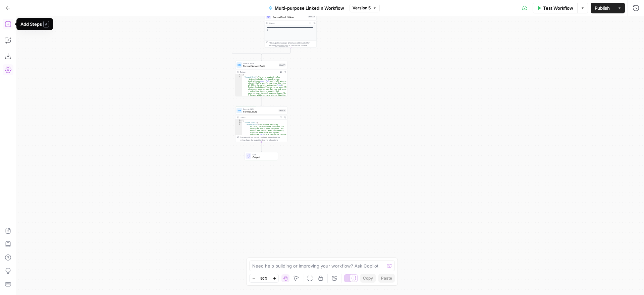
click at [9, 24] on icon "button" at bounding box center [8, 24] width 6 height 6
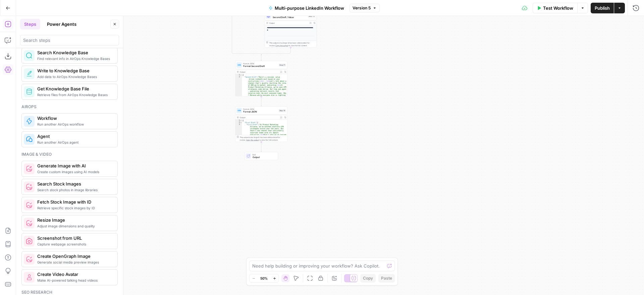
scroll to position [353, 0]
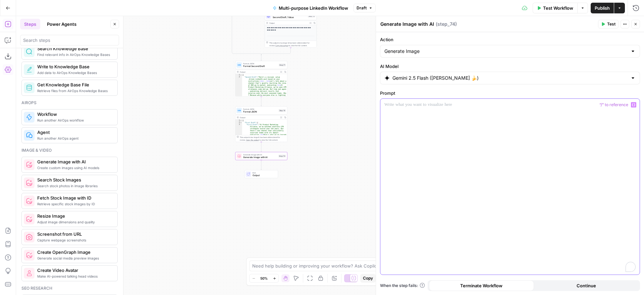
click at [519, 114] on div "To enrich screen reader interactions, please activate Accessibility in Grammarl…" at bounding box center [509, 187] width 259 height 176
click at [634, 105] on icon "button" at bounding box center [633, 105] width 3 height 3
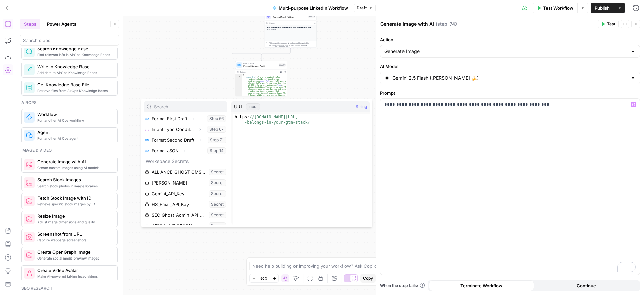
scroll to position [120, 0]
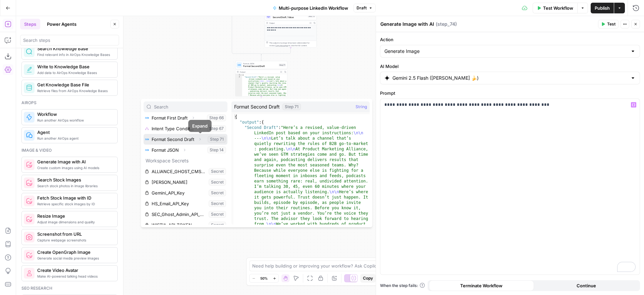
click at [199, 138] on icon "button" at bounding box center [200, 139] width 4 height 4
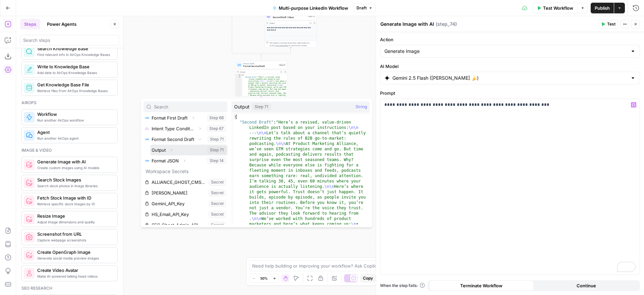
click at [163, 151] on button "Select variable Output" at bounding box center [188, 150] width 77 height 11
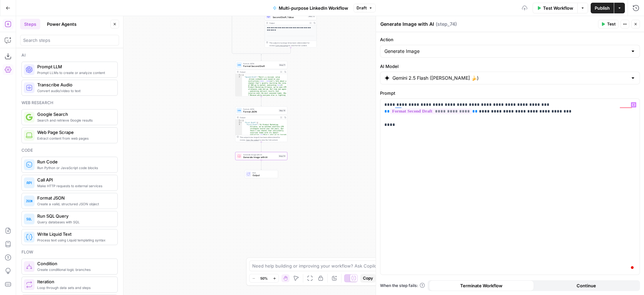
scroll to position [353, 0]
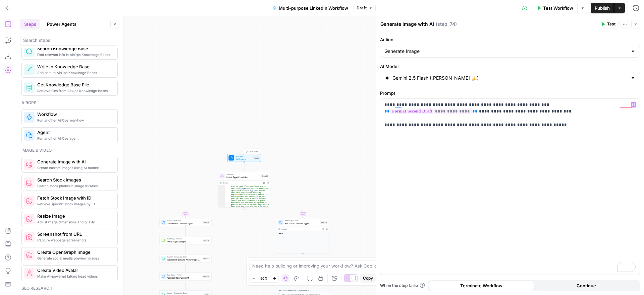
click at [248, 157] on span "Workflow" at bounding box center [243, 156] width 17 height 3
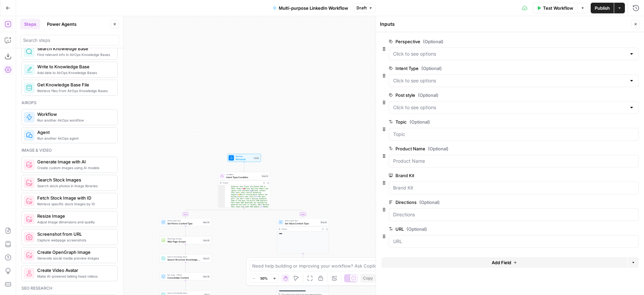
click at [503, 263] on span "Add Field" at bounding box center [501, 263] width 19 height 7
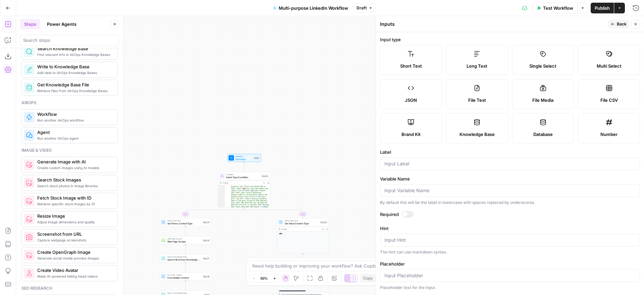
click at [482, 126] on label "Knowledge Base" at bounding box center [477, 128] width 62 height 30
click at [459, 164] on input "Label" at bounding box center [509, 164] width 251 height 7
type input "Image Knowledge Base"
drag, startPoint x: 615, startPoint y: 24, endPoint x: 507, endPoint y: 30, distance: 107.5
click at [615, 24] on button "Back" at bounding box center [618, 24] width 21 height 9
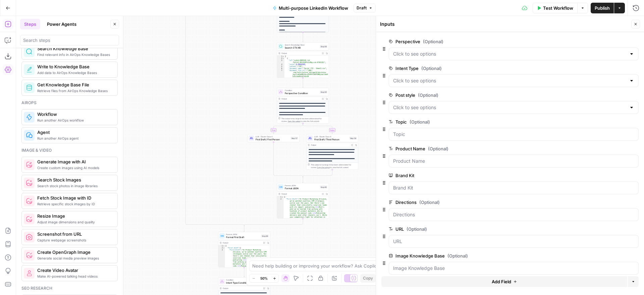
scroll to position [75, 0]
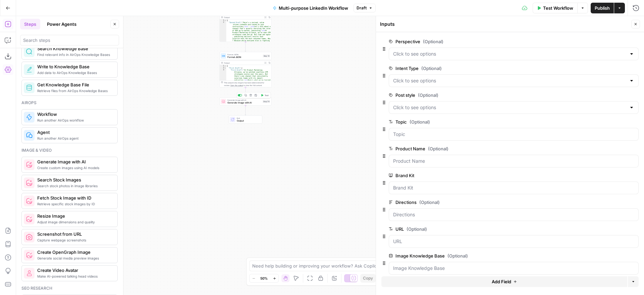
click at [253, 103] on span "Generate Image with AI" at bounding box center [244, 102] width 34 height 3
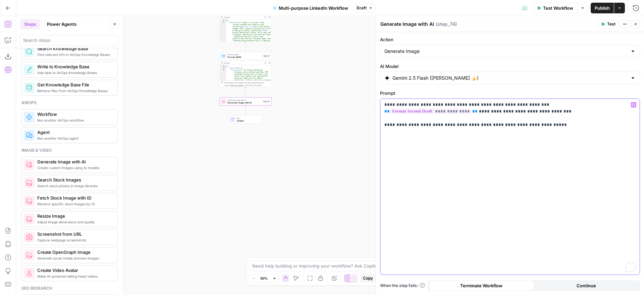
drag, startPoint x: 554, startPoint y: 127, endPoint x: 571, endPoint y: 120, distance: 18.5
click at [554, 127] on p "**********" at bounding box center [509, 115] width 251 height 27
click at [634, 105] on icon "button" at bounding box center [633, 104] width 3 height 3
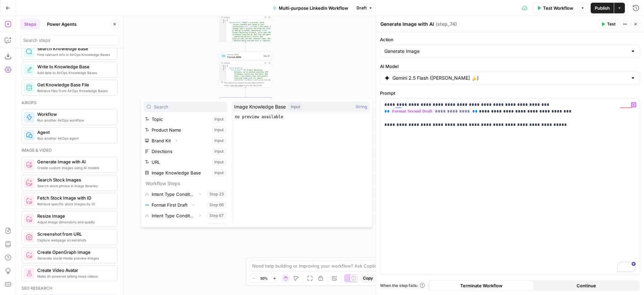
scroll to position [45, 0]
click at [181, 171] on button "Select variable Image Knowledge Base" at bounding box center [186, 171] width 84 height 11
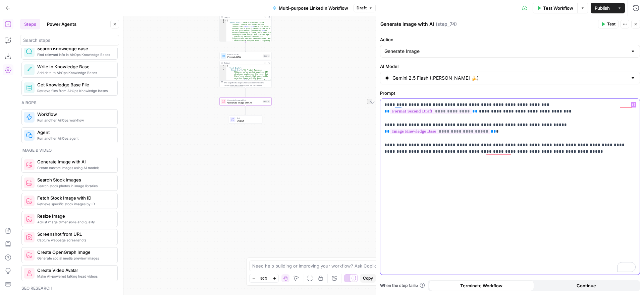
drag, startPoint x: 547, startPoint y: 154, endPoint x: 475, endPoint y: 151, distance: 71.8
click at [475, 151] on p "**********" at bounding box center [509, 129] width 251 height 54
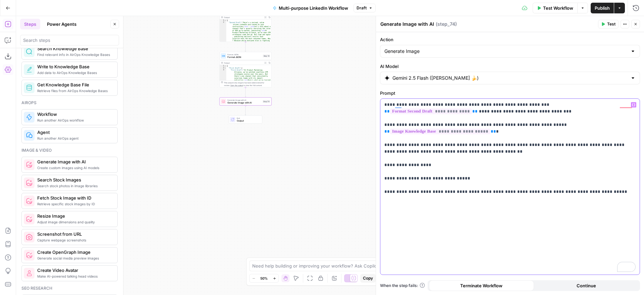
click at [526, 227] on div "**********" at bounding box center [509, 187] width 259 height 176
click at [635, 24] on icon "button" at bounding box center [635, 24] width 4 height 4
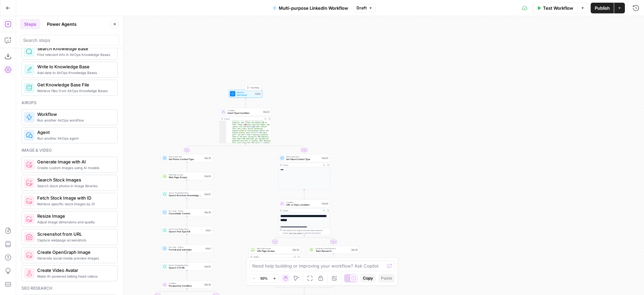
click at [252, 88] on span "Test Step" at bounding box center [255, 87] width 9 height 3
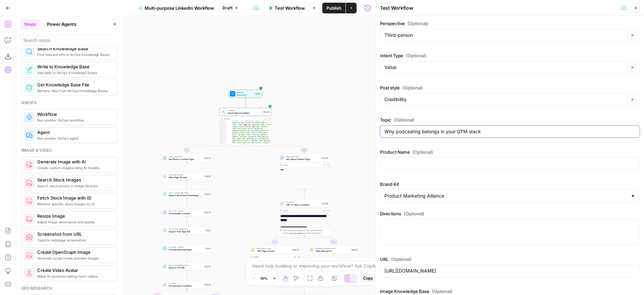
drag, startPoint x: 496, startPoint y: 132, endPoint x: 346, endPoint y: 125, distance: 150.4
click at [346, 125] on body "Alliance New Home Browse Insights Opportunities Your Data Recent Grids Email Ge…" at bounding box center [322, 147] width 644 height 295
drag, startPoint x: 597, startPoint y: 272, endPoint x: 368, endPoint y: 255, distance: 230.3
click at [368, 255] on body "Alliance New Home Browse Insights Opportunities Your Data Recent Grids Email Ge…" at bounding box center [322, 147] width 644 height 295
paste input "finding-momentum-when-the-roadmap-is-quiet"
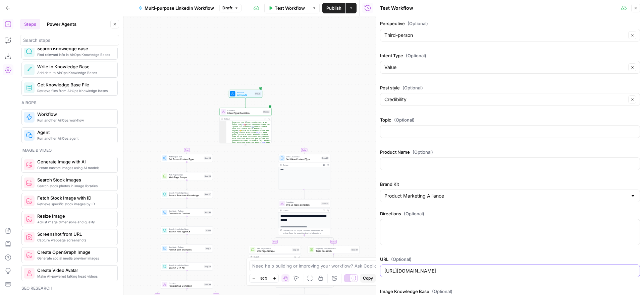
type input "https://www.productmarketingalliance.com/finding-momentum-when-the-roadmap-is-q…"
click at [481, 206] on div "Perspective (Optional) Third-person Clear Intent Type (Optional) Value Clear Po…" at bounding box center [510, 166] width 260 height 292
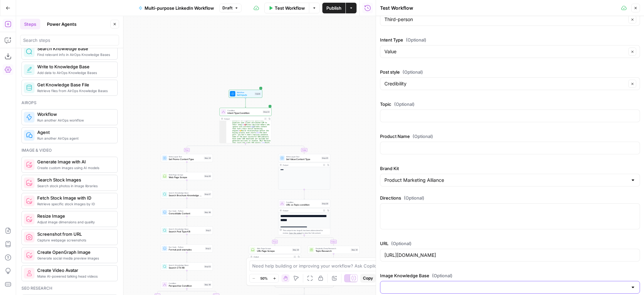
click at [479, 288] on input "Image Knowledge Base (Optional)" at bounding box center [505, 287] width 243 height 7
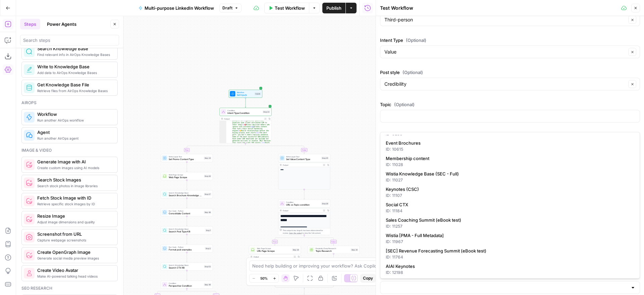
scroll to position [229, 0]
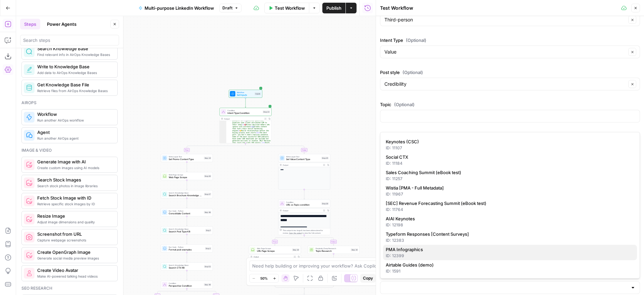
click at [438, 251] on span "PMA Infographics" at bounding box center [509, 249] width 246 height 7
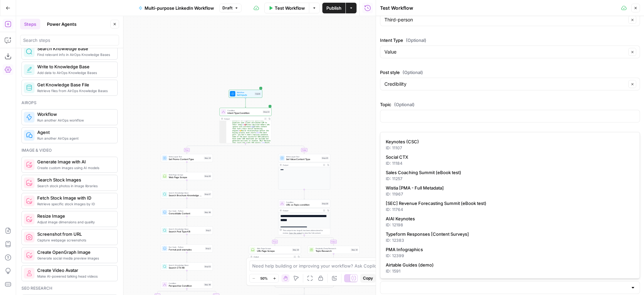
type input "PMA Infographics"
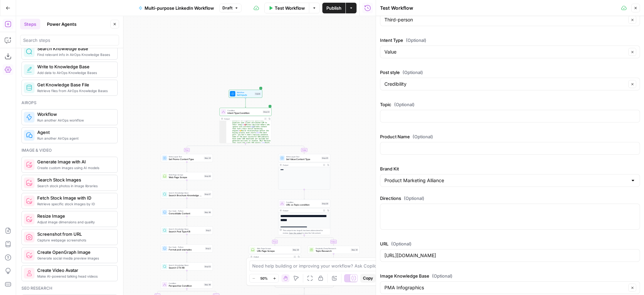
click at [290, 8] on span "Test Workflow" at bounding box center [290, 8] width 30 height 7
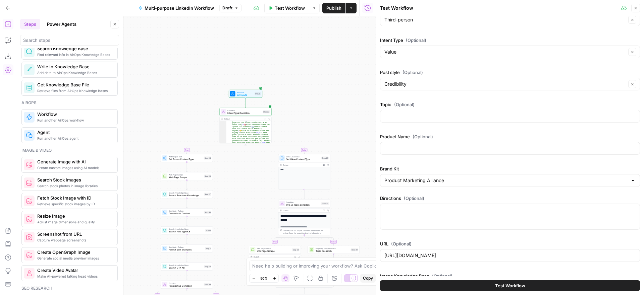
click at [525, 285] on button "Test Workflow" at bounding box center [510, 286] width 260 height 11
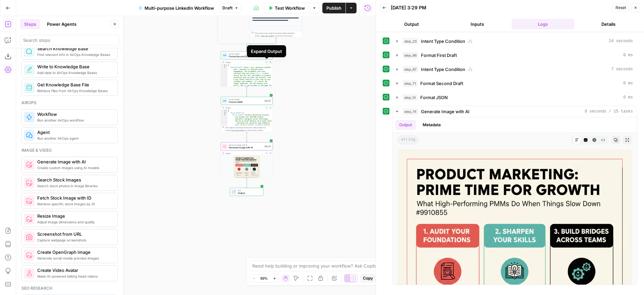
click at [266, 62] on icon "button" at bounding box center [267, 62] width 2 height 2
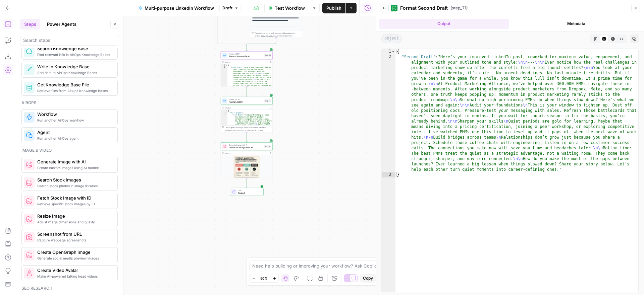
click at [635, 9] on icon "button" at bounding box center [635, 8] width 4 height 4
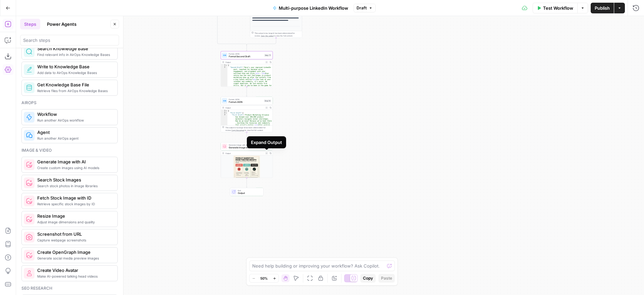
click at [267, 153] on icon "button" at bounding box center [267, 154] width 2 height 2
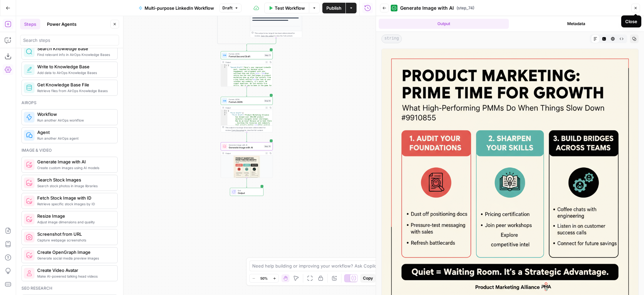
click at [634, 8] on icon "button" at bounding box center [635, 8] width 4 height 4
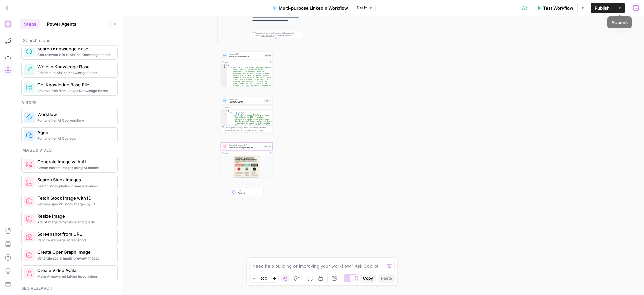
click at [640, 8] on button "Run History" at bounding box center [635, 8] width 11 height 11
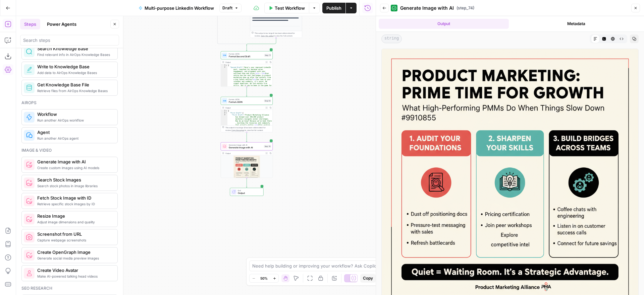
drag, startPoint x: 431, startPoint y: 6, endPoint x: 393, endPoint y: 10, distance: 37.7
click at [425, 7] on span "Generate Image with AI" at bounding box center [427, 8] width 54 height 7
drag, startPoint x: 385, startPoint y: 8, endPoint x: 382, endPoint y: 18, distance: 10.3
click at [385, 8] on icon "button" at bounding box center [384, 8] width 3 height 3
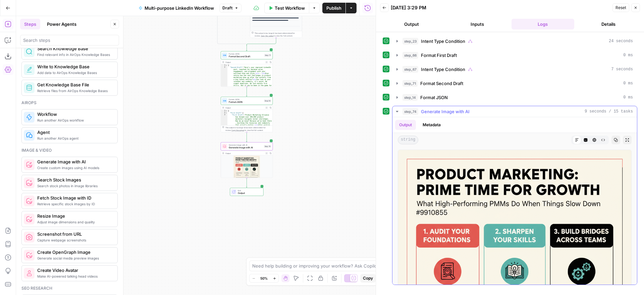
click at [513, 112] on div "step_74 Generate Image with AI 9 seconds / 15 tasks" at bounding box center [517, 111] width 230 height 7
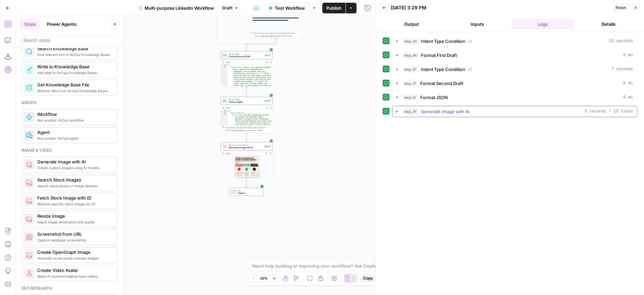
click at [515, 111] on div "step_74 Generate Image with AI 9 seconds / 15 tasks" at bounding box center [517, 111] width 230 height 7
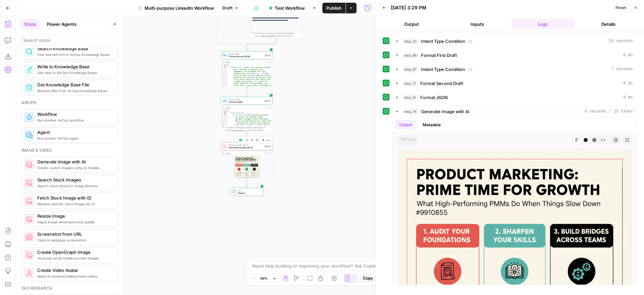
click at [248, 147] on span "Generate Image with AI" at bounding box center [246, 147] width 34 height 3
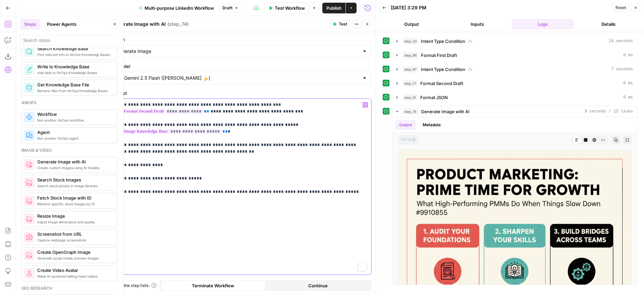
click at [199, 112] on p "**********" at bounding box center [241, 149] width 251 height 94
click at [223, 151] on p "**********" at bounding box center [241, 149] width 251 height 94
drag, startPoint x: 216, startPoint y: 152, endPoint x: 326, endPoint y: 145, distance: 109.6
click at [326, 145] on p "**********" at bounding box center [241, 149] width 251 height 94
click at [366, 104] on icon "button" at bounding box center [365, 104] width 3 height 3
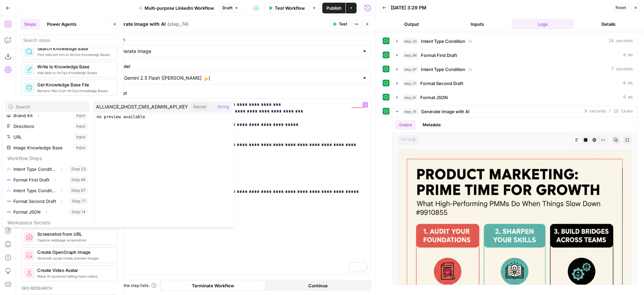
scroll to position [68, 0]
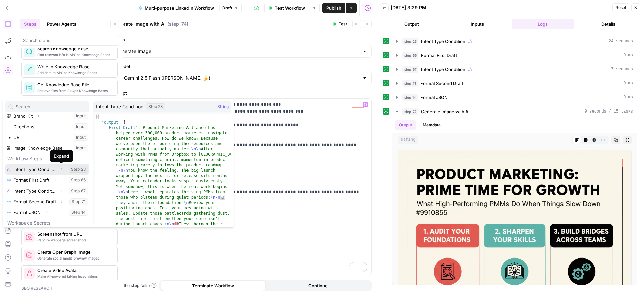
click at [62, 169] on icon "button" at bounding box center [61, 170] width 1 height 2
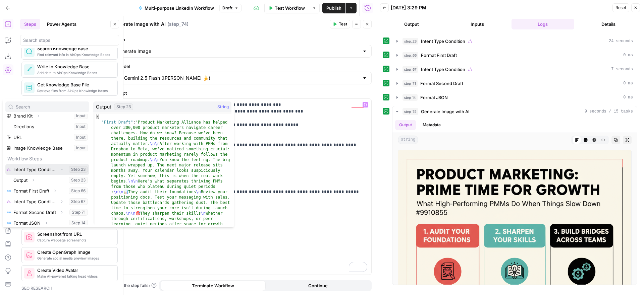
scroll to position [69, 0]
click at [33, 179] on icon "button" at bounding box center [33, 179] width 1 height 2
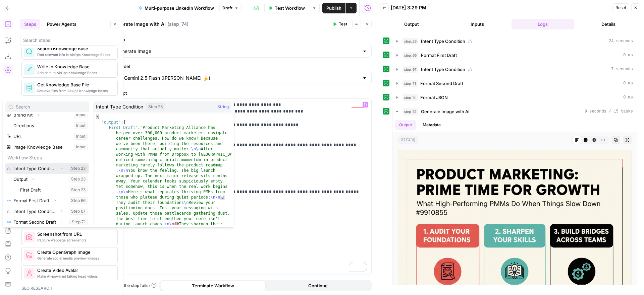
click at [60, 167] on icon "button" at bounding box center [62, 169] width 4 height 4
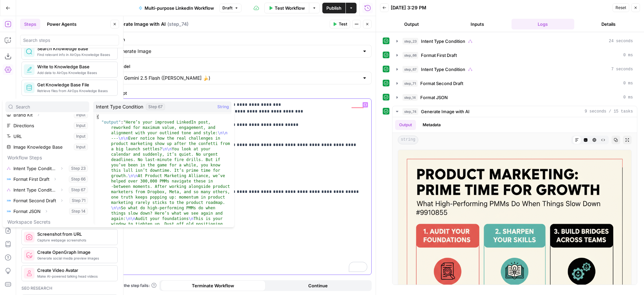
click at [296, 130] on p "**********" at bounding box center [241, 149] width 251 height 94
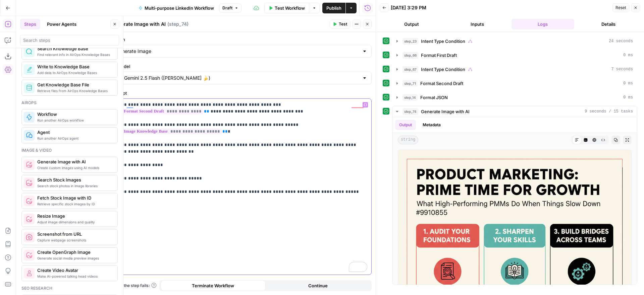
drag, startPoint x: 180, startPoint y: 152, endPoint x: 284, endPoint y: 143, distance: 104.7
click at [284, 143] on p "**********" at bounding box center [241, 149] width 251 height 94
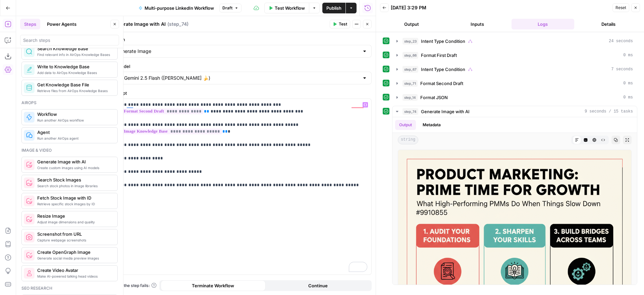
click at [367, 24] on icon "button" at bounding box center [367, 24] width 4 height 4
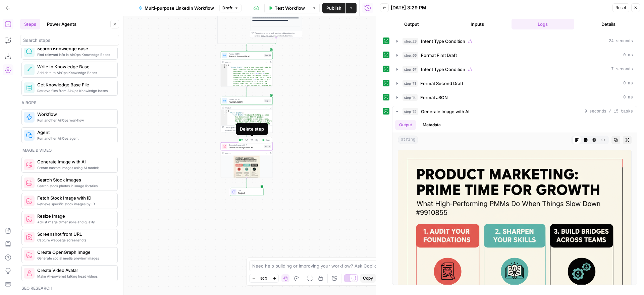
click at [253, 141] on icon "button" at bounding box center [252, 140] width 2 height 2
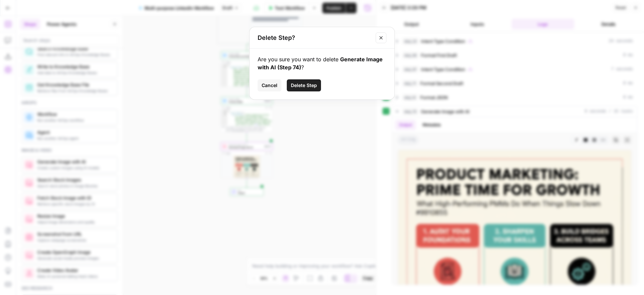
click at [300, 86] on span "Delete Step" at bounding box center [304, 85] width 26 height 7
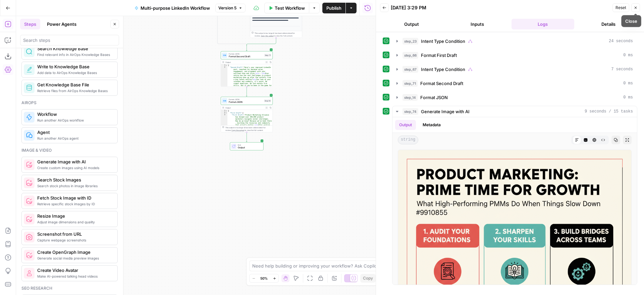
click at [635, 8] on icon "button" at bounding box center [635, 8] width 2 height 2
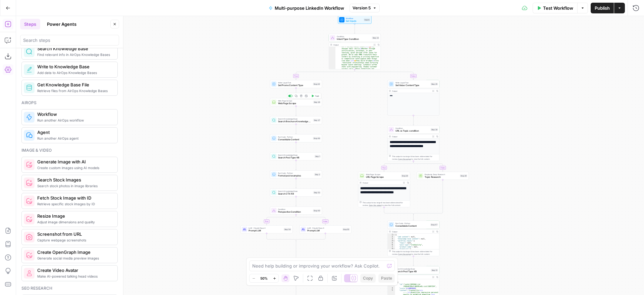
click at [287, 103] on span "Web Page Scrape" at bounding box center [295, 103] width 34 height 3
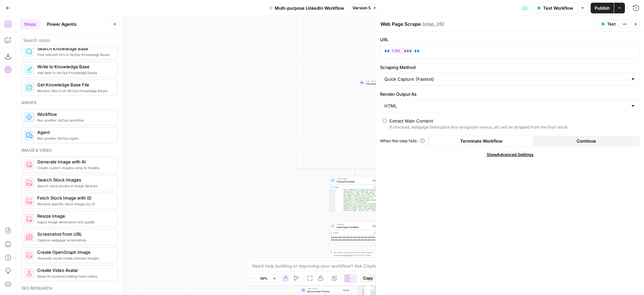
scroll to position [118, 0]
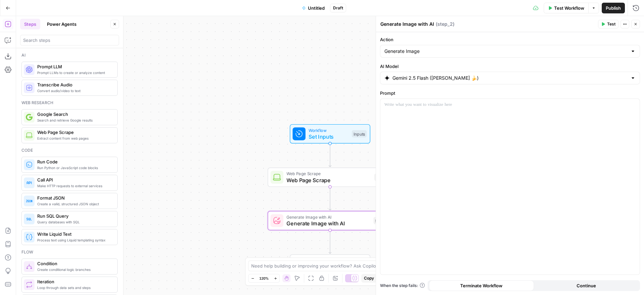
scroll to position [304, 0]
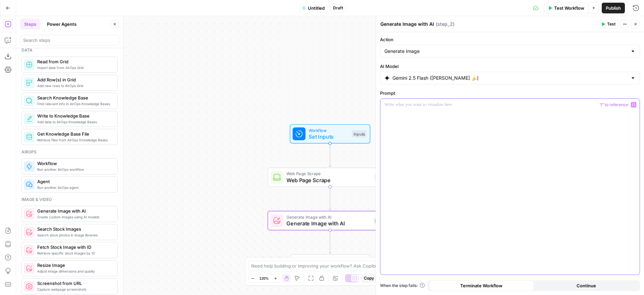
click at [440, 103] on p at bounding box center [509, 105] width 251 height 7
click at [634, 104] on icon "button" at bounding box center [633, 104] width 3 height 3
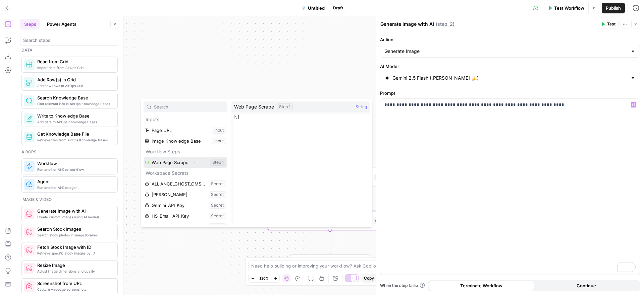
click at [194, 162] on icon "button" at bounding box center [194, 163] width 4 height 4
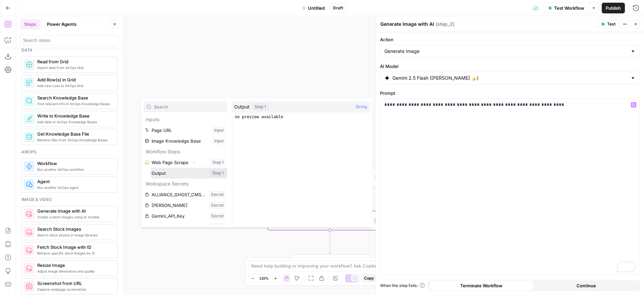
click at [170, 173] on button "Select variable Output" at bounding box center [188, 173] width 77 height 11
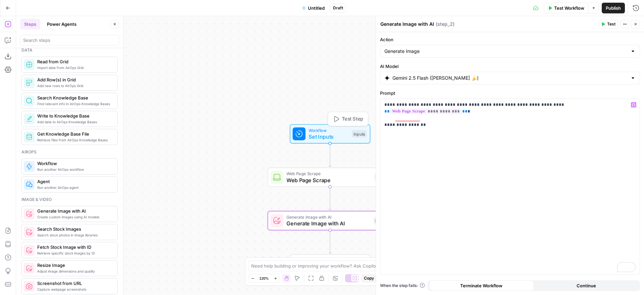
click at [334, 129] on span "Workflow" at bounding box center [329, 130] width 40 height 6
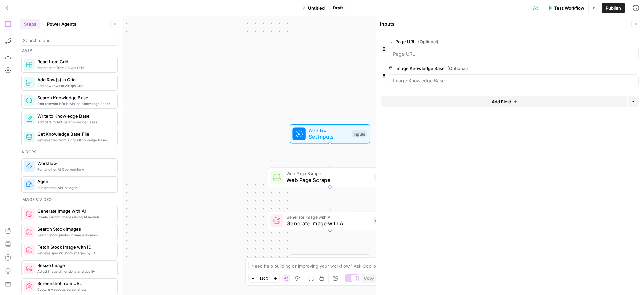
click at [496, 103] on span "Add Field" at bounding box center [501, 102] width 19 height 7
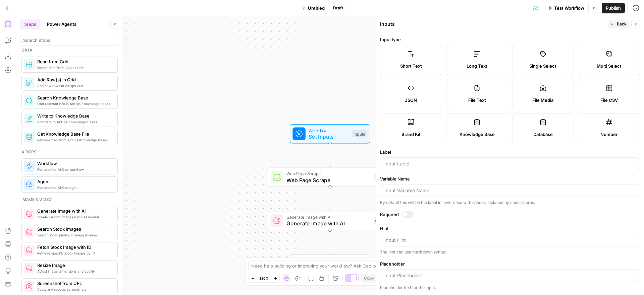
click at [421, 127] on label "Brand Kit" at bounding box center [411, 128] width 62 height 30
click at [431, 163] on input "Label" at bounding box center [509, 164] width 251 height 7
type input "Brand Kit"
click at [613, 24] on icon "button" at bounding box center [613, 24] width 4 height 4
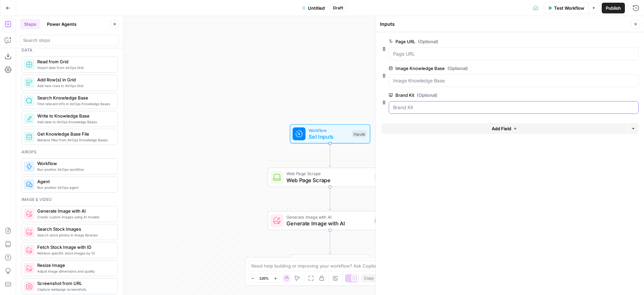
click at [434, 106] on Kit "Brand Kit (Optional)" at bounding box center [513, 107] width 241 height 7
click at [333, 218] on span "Generate Image with AI" at bounding box center [328, 217] width 84 height 6
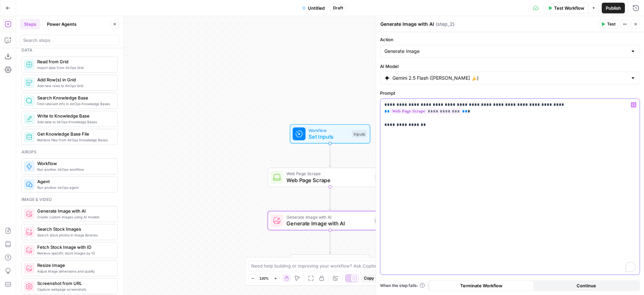
click at [449, 116] on p "**********" at bounding box center [509, 112] width 251 height 20
click at [633, 105] on icon "button" at bounding box center [633, 104] width 3 height 3
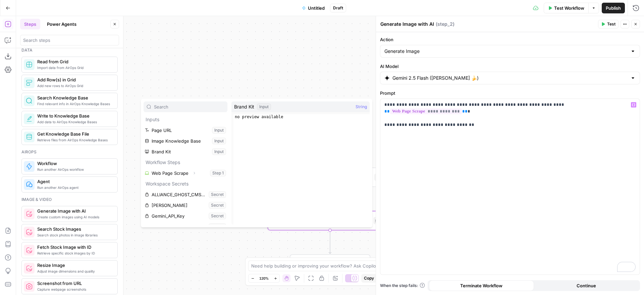
scroll to position [29, 0]
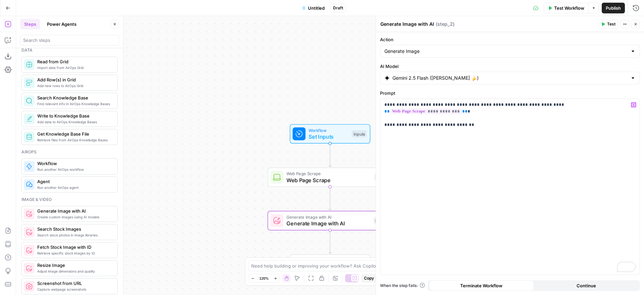
click at [289, 60] on div "Workflow Set Inputs Inputs Web Page Scrape Web Page Scrape Step 1 Generate Imag…" at bounding box center [330, 155] width 628 height 279
click at [332, 130] on span "Workflow" at bounding box center [329, 130] width 40 height 6
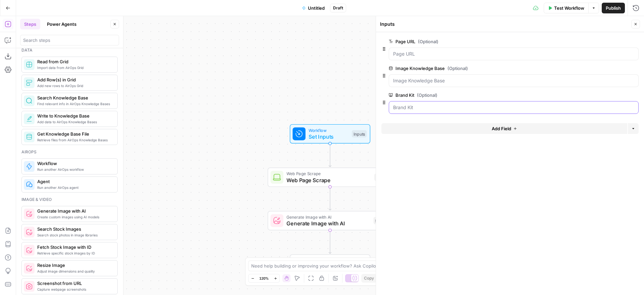
click at [423, 108] on Kit "Brand Kit (Optional)" at bounding box center [513, 107] width 241 height 7
click at [468, 110] on Kit "Brand Kit (Optional)" at bounding box center [513, 107] width 241 height 7
drag, startPoint x: 467, startPoint y: 109, endPoint x: 417, endPoint y: 110, distance: 50.0
click at [467, 109] on Kit "Brand Kit (Optional)" at bounding box center [513, 107] width 241 height 7
click at [358, 116] on span "Test Step" at bounding box center [352, 119] width 21 height 7
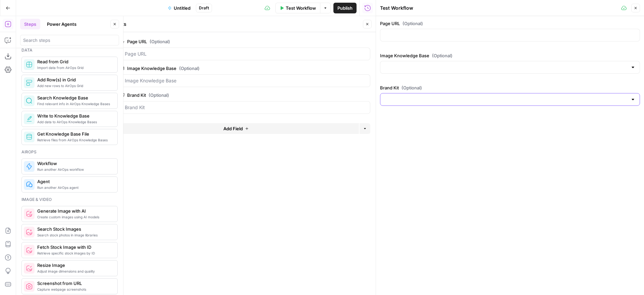
click at [406, 101] on input "Brand Kit (Optional)" at bounding box center [505, 99] width 243 height 7
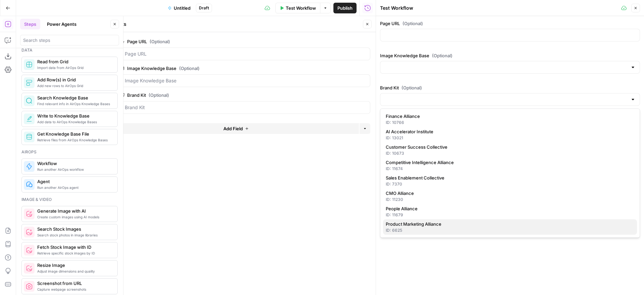
click at [432, 225] on span "Product Marketing Alliance" at bounding box center [509, 224] width 246 height 7
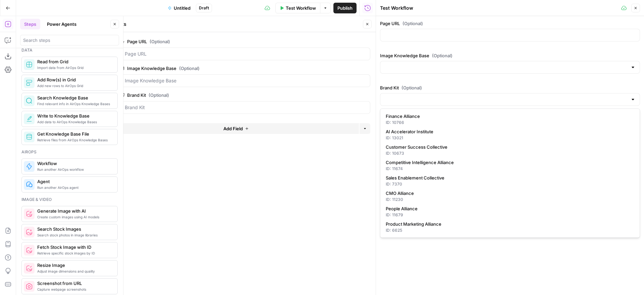
type input "Product Marketing Alliance"
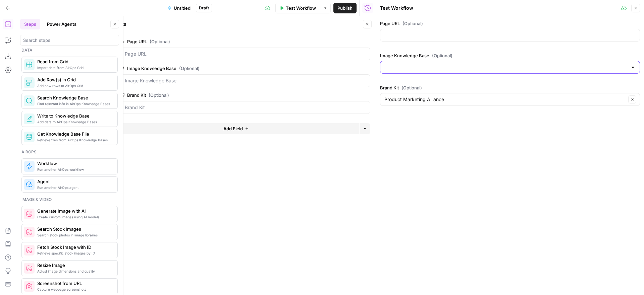
click at [512, 67] on input "Image Knowledge Base (Optional)" at bounding box center [505, 67] width 243 height 7
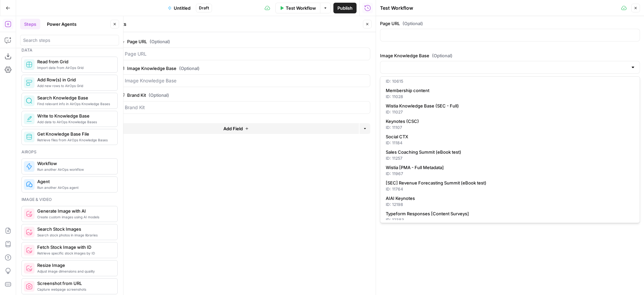
scroll to position [229, 0]
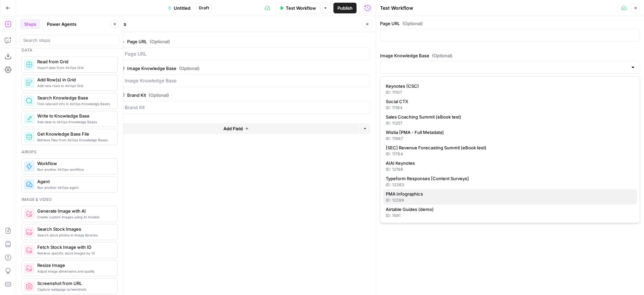
click at [448, 198] on div "ID: 12399" at bounding box center [510, 201] width 248 height 6
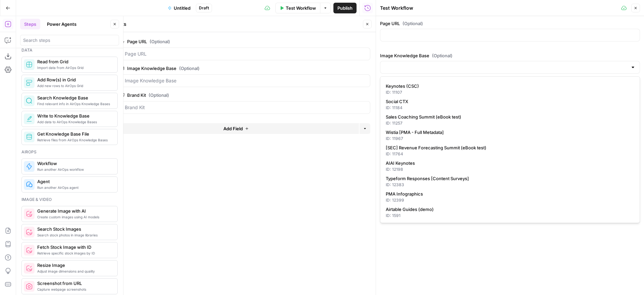
type input "PMA Infographics"
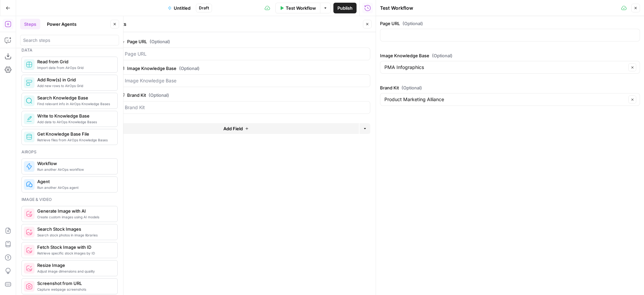
click at [368, 24] on icon "button" at bounding box center [367, 24] width 4 height 4
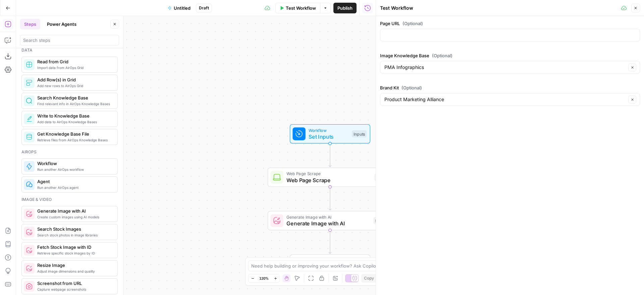
click at [634, 7] on icon "button" at bounding box center [635, 8] width 2 height 2
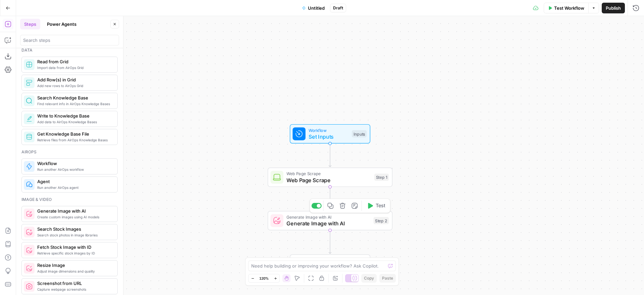
click at [358, 218] on span "Generate Image with AI" at bounding box center [328, 217] width 84 height 6
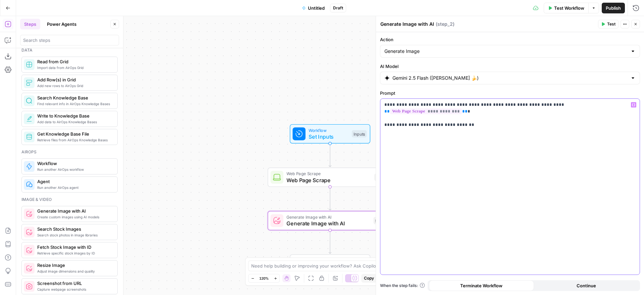
click at [473, 120] on p "**********" at bounding box center [509, 112] width 251 height 20
click at [635, 105] on icon "button" at bounding box center [633, 104] width 3 height 3
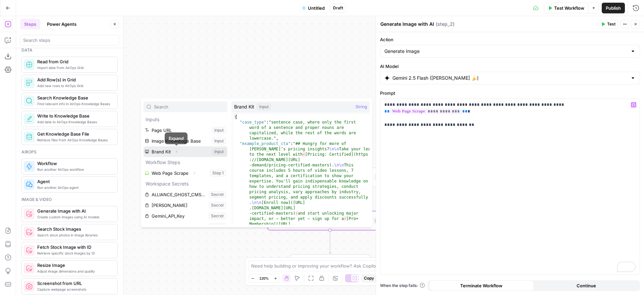
click at [176, 150] on icon "button" at bounding box center [176, 152] width 4 height 4
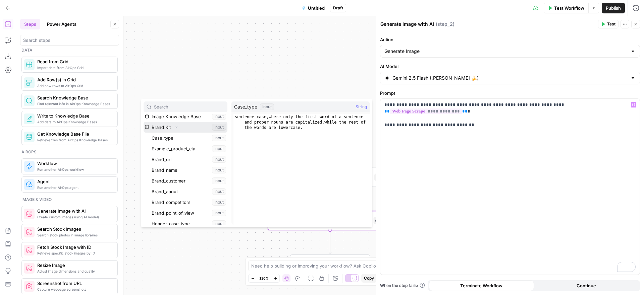
scroll to position [29, 0]
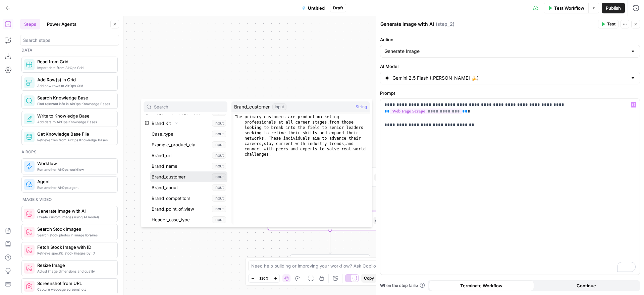
click at [182, 177] on button "Select variable Brand_customer" at bounding box center [188, 177] width 77 height 11
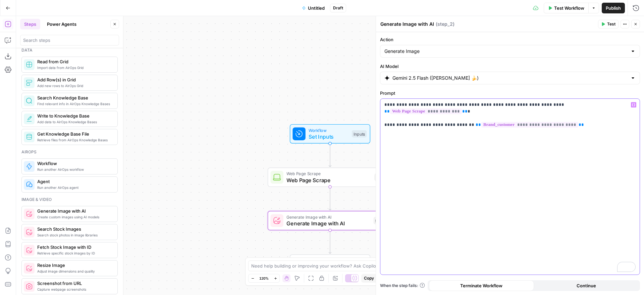
click at [473, 106] on p "**********" at bounding box center [509, 112] width 251 height 20
click at [633, 105] on icon "button" at bounding box center [633, 104] width 3 height 3
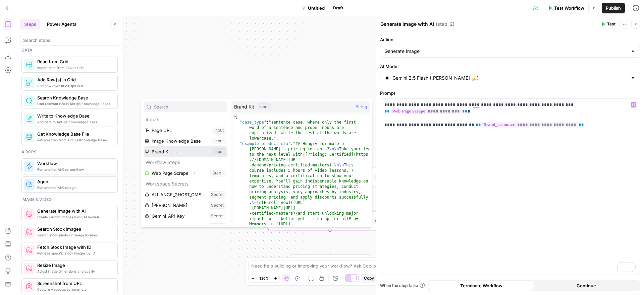
click at [177, 151] on icon "button" at bounding box center [176, 152] width 4 height 4
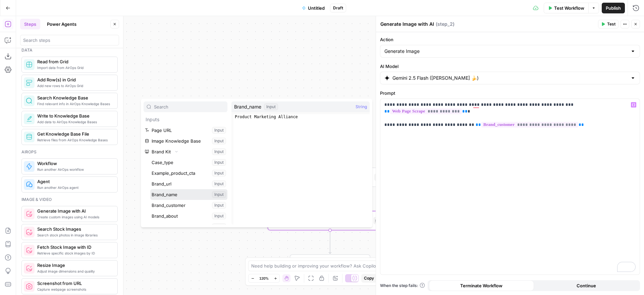
click at [174, 195] on button "Select variable Brand_name" at bounding box center [188, 194] width 77 height 11
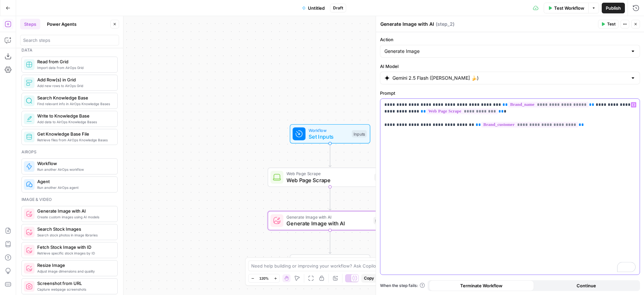
click at [576, 126] on p "**********" at bounding box center [509, 115] width 251 height 27
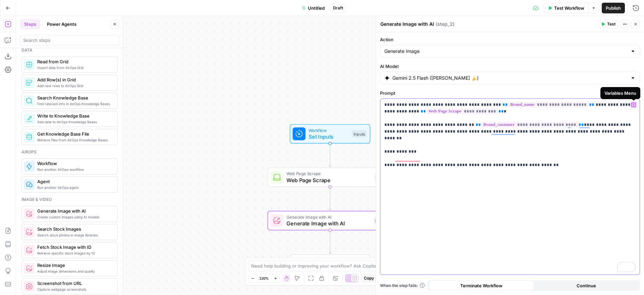
click at [634, 104] on icon "button" at bounding box center [633, 104] width 3 height 3
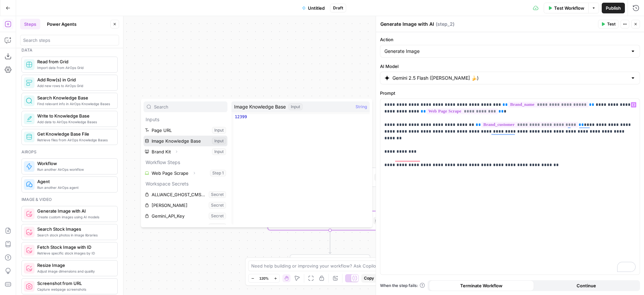
click at [196, 141] on button "Select variable Image Knowledge Base" at bounding box center [186, 141] width 84 height 11
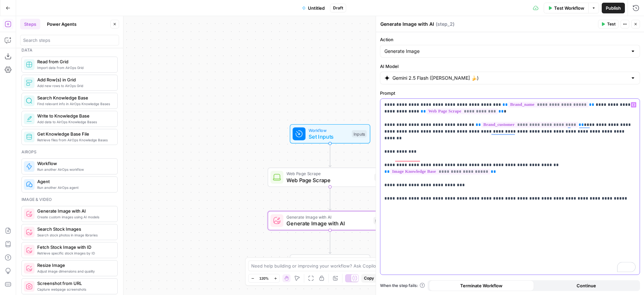
click at [505, 232] on div "**********" at bounding box center [509, 187] width 259 height 176
click at [635, 24] on icon "button" at bounding box center [635, 24] width 2 height 2
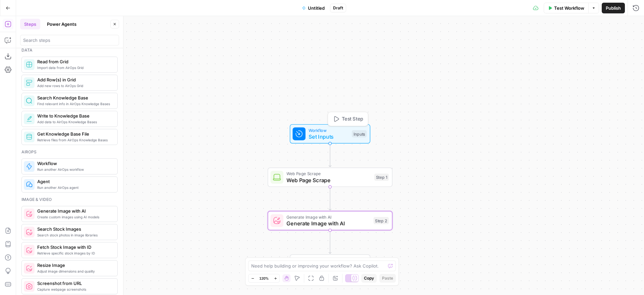
click at [348, 118] on span "Test Step" at bounding box center [352, 119] width 21 height 7
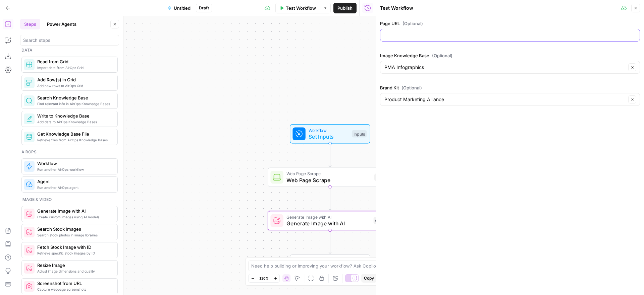
click at [426, 36] on input "Page URL (Optional)" at bounding box center [509, 35] width 251 height 7
paste input "[URL][DOMAIN_NAME]"
type input "[URL][DOMAIN_NAME]"
click at [464, 48] on div "Page URL (Optional) https://www.productmarketingalliance.com/the-8-archetypes-o…" at bounding box center [510, 63] width 260 height 86
click at [300, 9] on span "Test Workflow" at bounding box center [301, 8] width 30 height 7
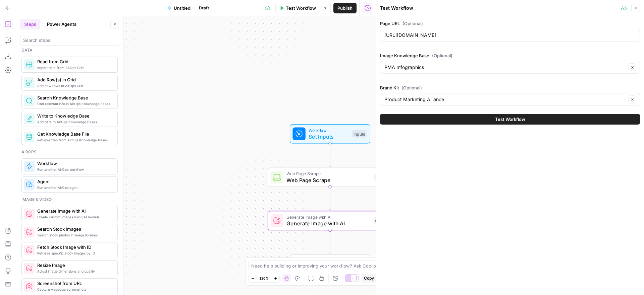
click at [451, 118] on button "Test Workflow" at bounding box center [510, 119] width 260 height 11
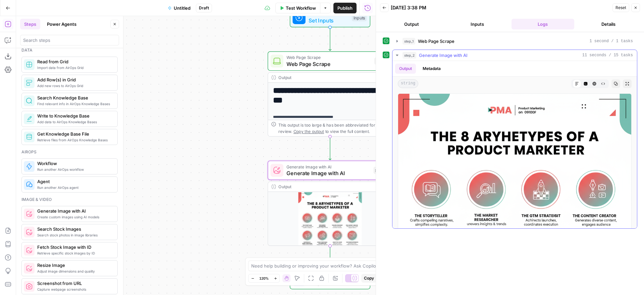
click at [626, 83] on icon "button" at bounding box center [626, 83] width 3 height 3
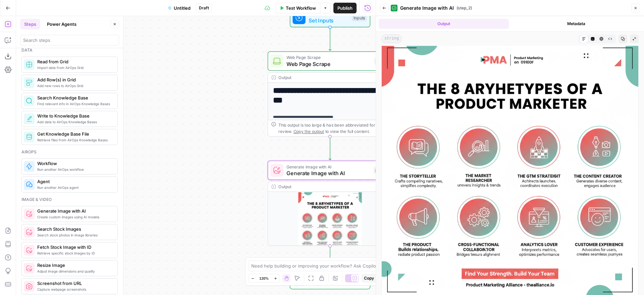
scroll to position [6, 0]
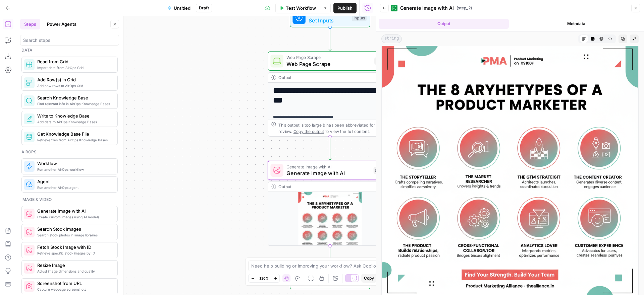
click at [318, 173] on span "Generate Image with AI" at bounding box center [328, 173] width 84 height 8
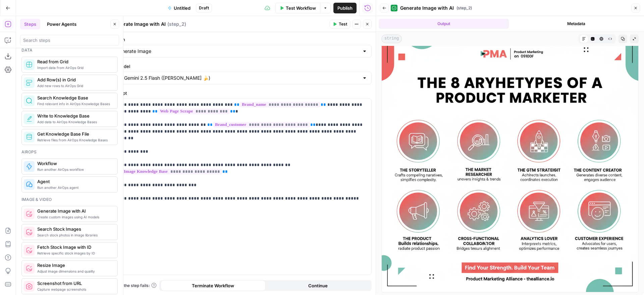
scroll to position [0, 0]
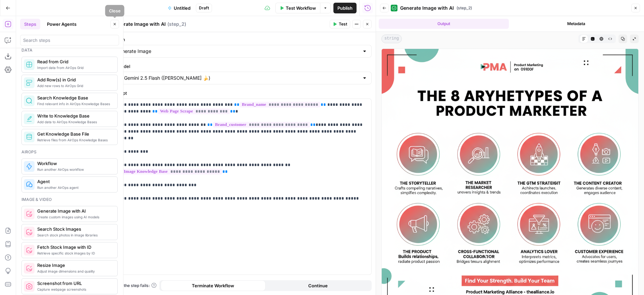
click at [114, 23] on icon "button" at bounding box center [115, 24] width 4 height 4
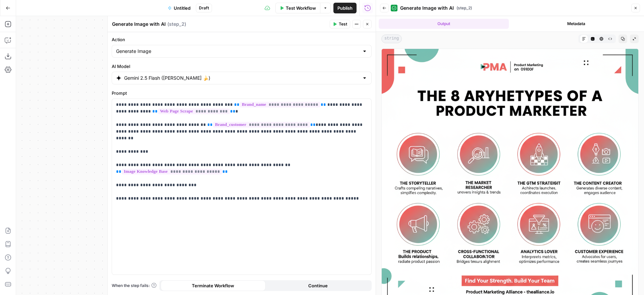
click at [8, 8] on icon "button" at bounding box center [8, 8] width 5 height 5
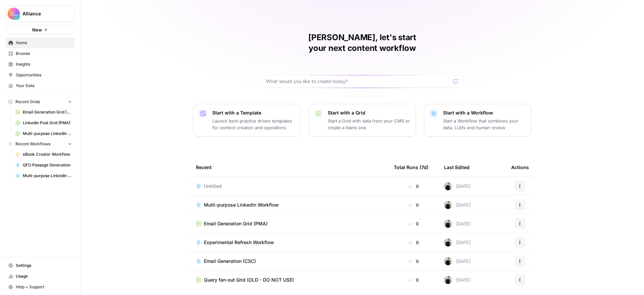
click at [28, 84] on span "Your Data" at bounding box center [44, 86] width 56 height 6
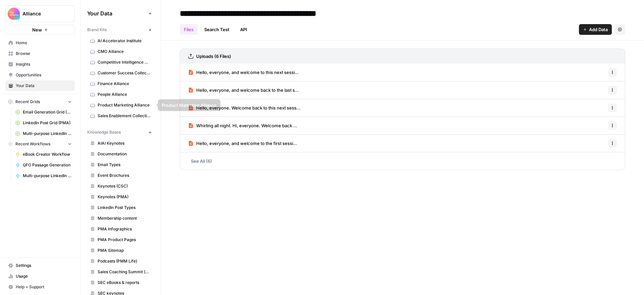
click at [119, 105] on span "Product Marketing Alliance" at bounding box center [124, 105] width 53 height 6
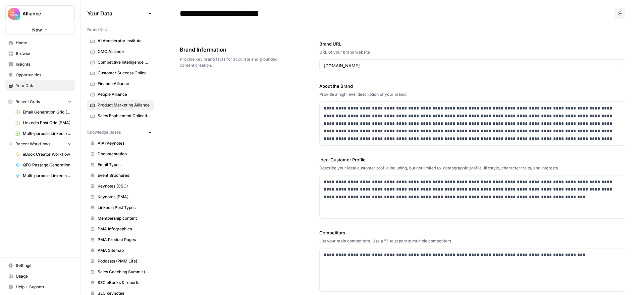
click at [32, 43] on span "Home" at bounding box center [44, 43] width 56 height 6
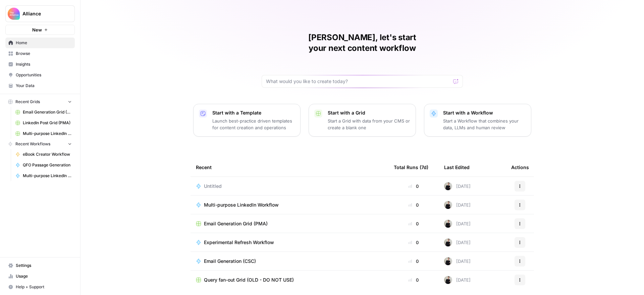
click at [252, 183] on div "Untitled" at bounding box center [289, 186] width 187 height 7
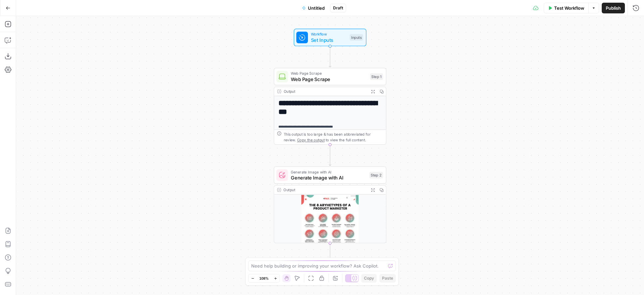
click at [318, 7] on span "Untitled" at bounding box center [316, 8] width 17 height 7
click at [62, 50] on input "Name" at bounding box center [69, 50] width 93 height 7
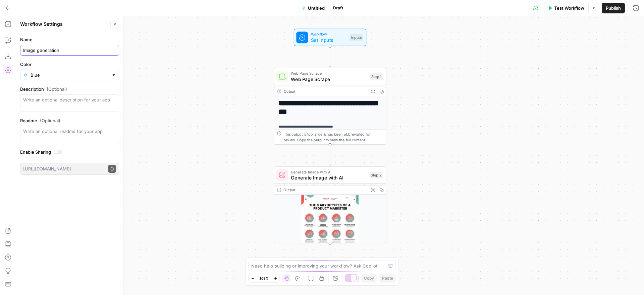
type input "Image generation"
click at [486, 116] on div "**********" at bounding box center [330, 155] width 628 height 279
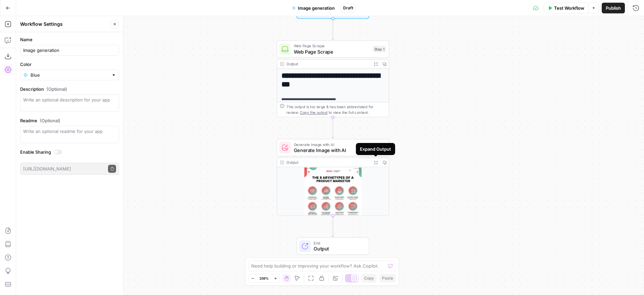
click at [376, 162] on icon "button" at bounding box center [375, 162] width 3 height 3
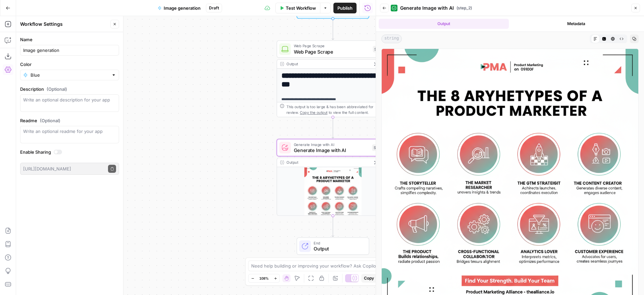
click at [636, 5] on button "Close" at bounding box center [635, 8] width 9 height 9
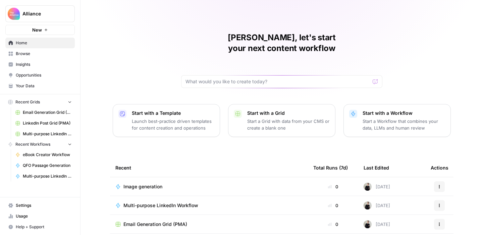
click at [155, 183] on span "Image generation" at bounding box center [142, 186] width 39 height 7
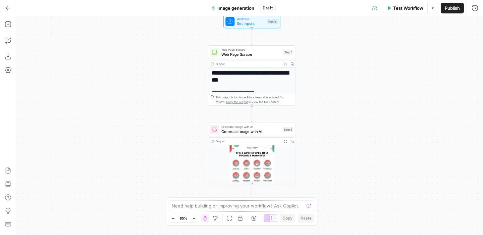
click at [269, 131] on span "Generate Image with AI" at bounding box center [250, 131] width 59 height 6
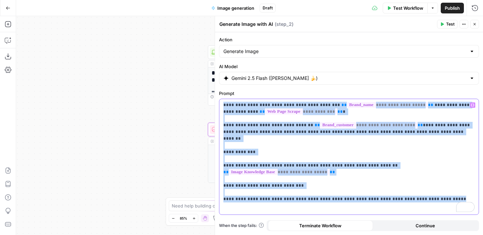
drag, startPoint x: 433, startPoint y: 191, endPoint x: 213, endPoint y: 102, distance: 237.5
click at [215, 102] on div "**********" at bounding box center [349, 125] width 268 height 219
copy p "**********"
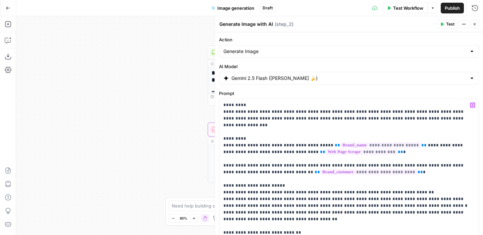
click at [445, 24] on button "Test" at bounding box center [447, 24] width 20 height 9
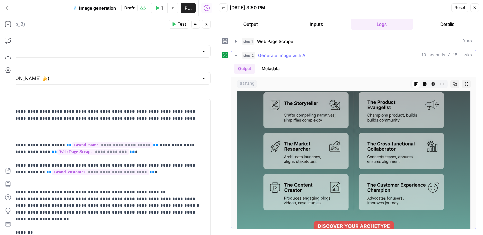
scroll to position [101, 0]
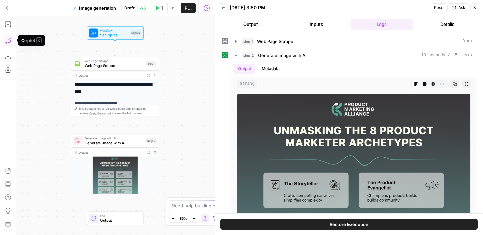
click at [11, 36] on button "Copilot" at bounding box center [8, 40] width 11 height 11
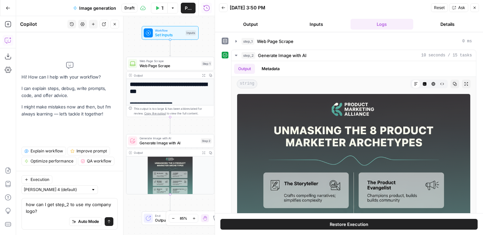
type textarea "how can I get step_2 to use my company logo?"
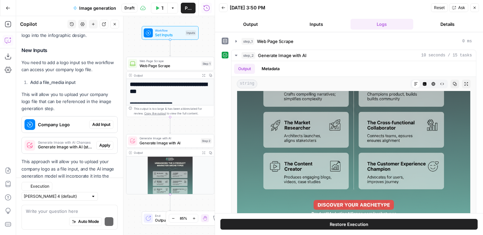
scroll to position [155, 0]
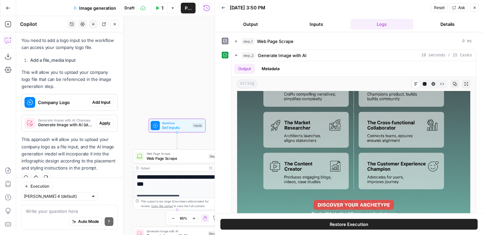
click at [99, 100] on span "Add Input" at bounding box center [101, 102] width 18 height 6
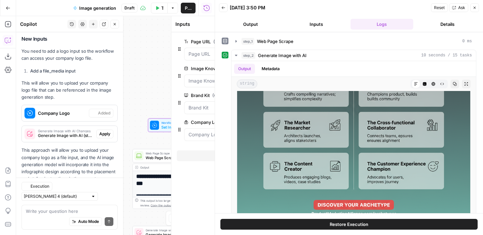
scroll to position [166, 0]
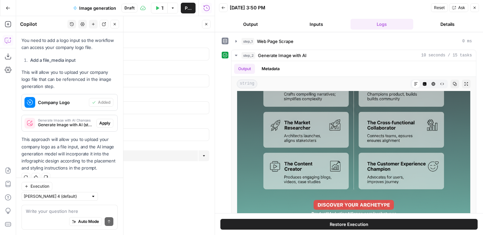
click at [475, 7] on icon "button" at bounding box center [475, 8] width 2 height 2
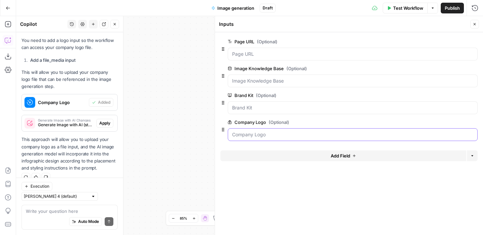
click at [300, 132] on Logo "Company Logo (Optional)" at bounding box center [352, 134] width 241 height 7
click at [477, 24] on button "Close" at bounding box center [474, 24] width 9 height 9
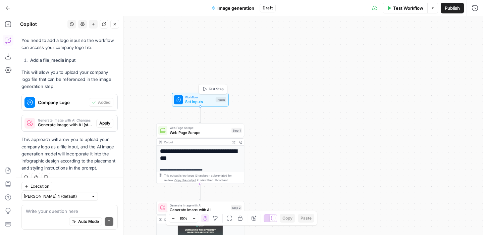
click at [209, 90] on span "Test Step" at bounding box center [216, 89] width 15 height 5
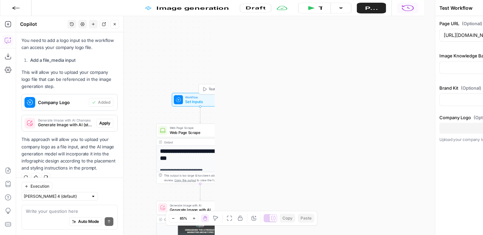
type input "Product Marketing Alliance"
type input "PMA Infographics"
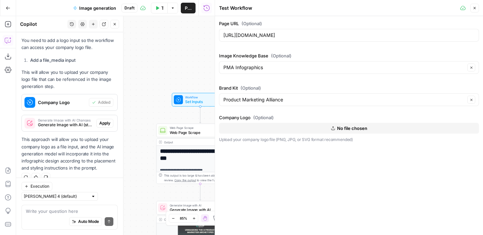
click at [344, 129] on span "No file chosen" at bounding box center [352, 128] width 30 height 7
click at [319, 127] on button "No file chosen" at bounding box center [349, 128] width 260 height 11
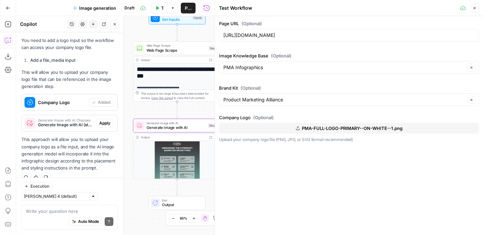
click at [109, 123] on span "Apply" at bounding box center [104, 123] width 11 height 6
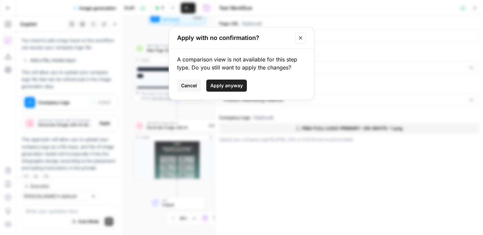
click at [234, 83] on span "Apply anyway" at bounding box center [226, 85] width 33 height 7
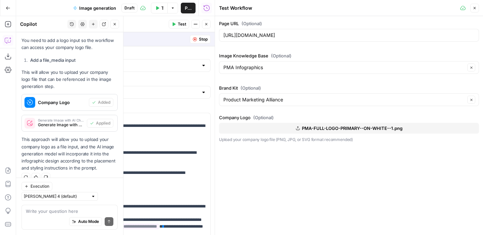
click at [474, 6] on icon "button" at bounding box center [475, 8] width 4 height 4
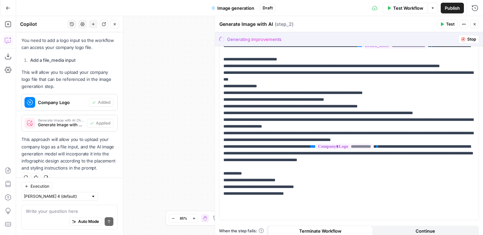
scroll to position [186, 0]
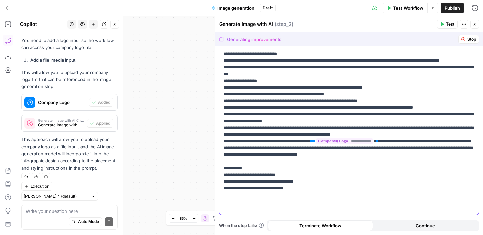
click at [437, 176] on p "**********" at bounding box center [348, 71] width 251 height 282
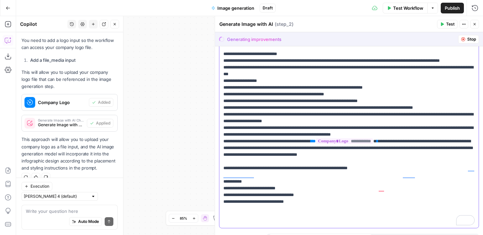
scroll to position [184, 0]
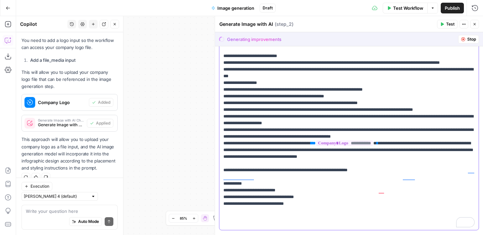
click at [407, 157] on p "**********" at bounding box center [348, 79] width 251 height 295
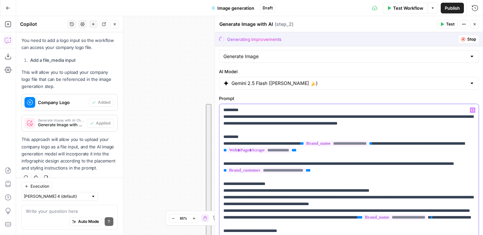
scroll to position [0, 0]
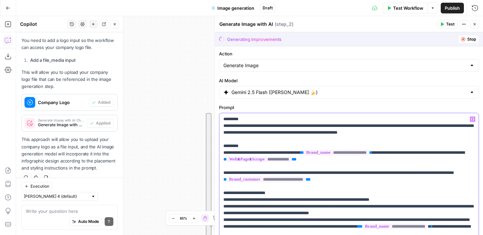
drag, startPoint x: 411, startPoint y: 156, endPoint x: 210, endPoint y: 13, distance: 246.0
click at [210, 13] on body "**********" at bounding box center [241, 117] width 483 height 235
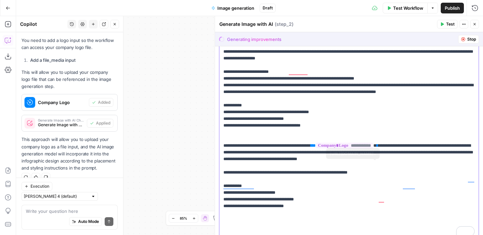
scroll to position [313, 0]
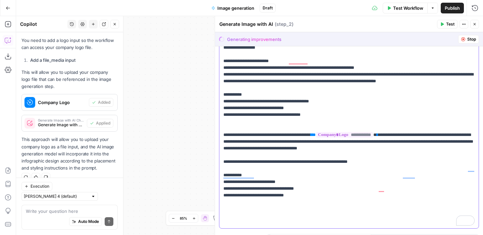
drag, startPoint x: 305, startPoint y: 221, endPoint x: 230, endPoint y: 198, distance: 78.4
click at [230, 198] on p "**********" at bounding box center [348, 14] width 251 height 423
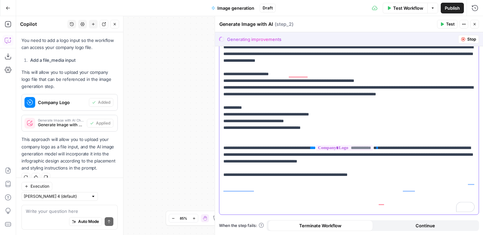
scroll to position [286, 0]
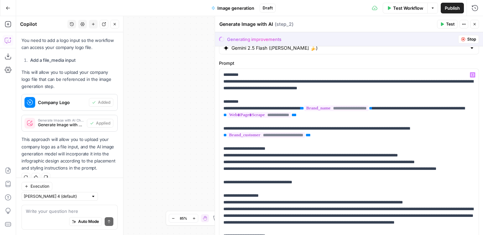
click at [465, 37] on button "Stop" at bounding box center [468, 39] width 21 height 9
click at [467, 39] on span "Stop" at bounding box center [471, 39] width 9 height 6
click at [448, 26] on span "Test" at bounding box center [450, 24] width 8 height 6
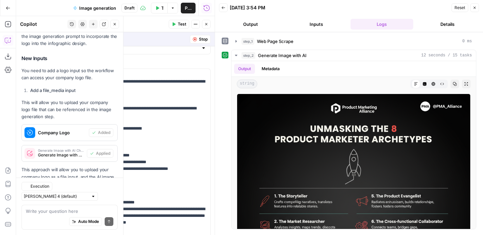
scroll to position [166, 0]
